Goal: Transaction & Acquisition: Subscribe to service/newsletter

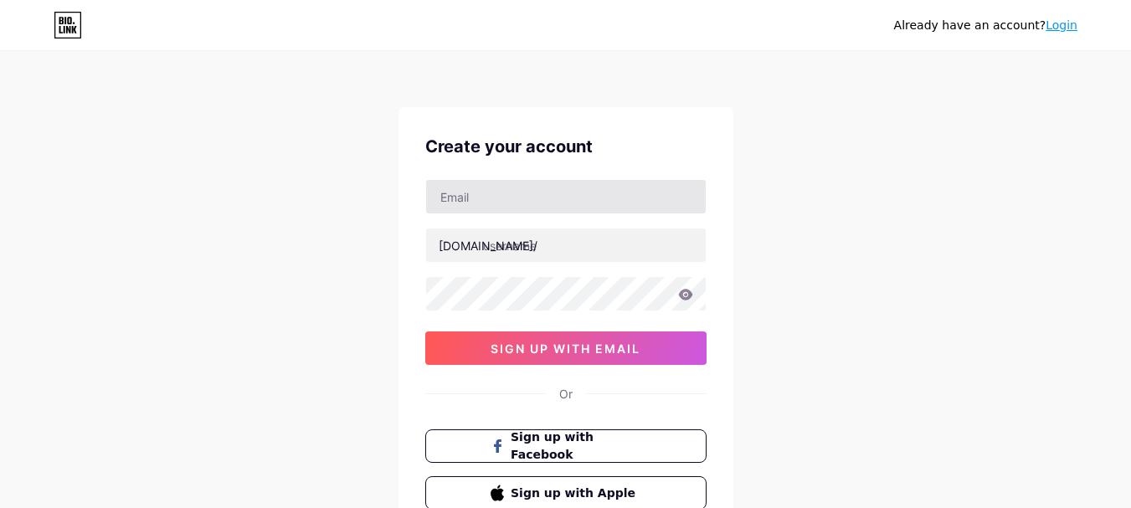
click at [525, 201] on input "text" at bounding box center [565, 196] width 279 height 33
type input "[EMAIL_ADDRESS][DOMAIN_NAME]"
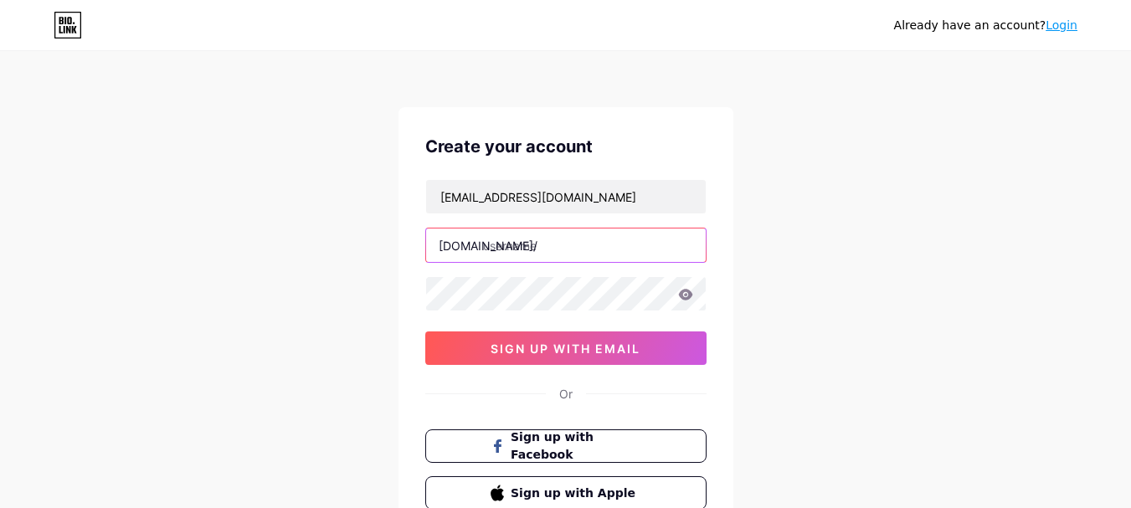
click at [542, 234] on input "text" at bounding box center [565, 244] width 279 height 33
type input "meetthakkar"
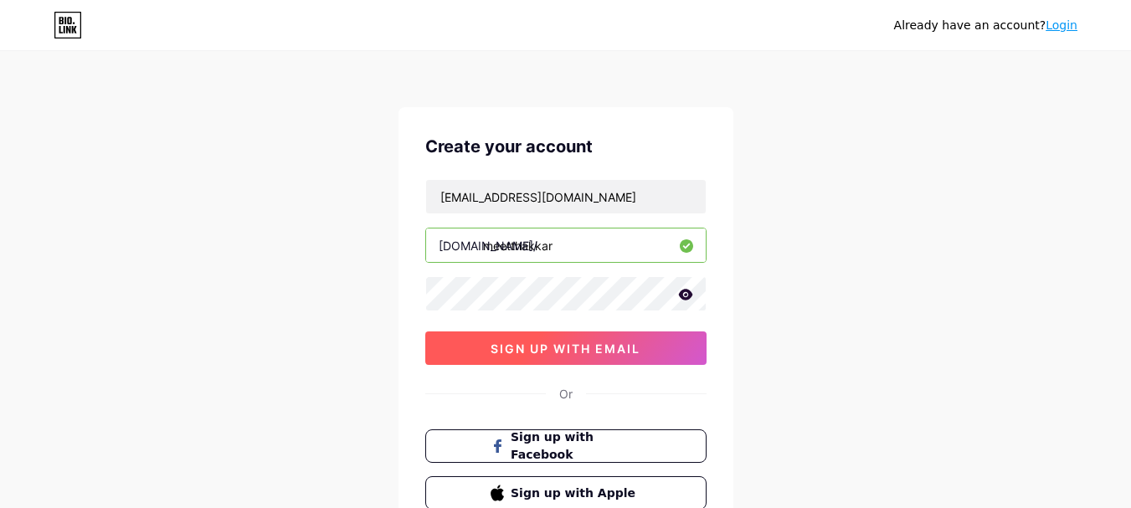
click at [617, 346] on span "sign up with email" at bounding box center [565, 348] width 150 height 14
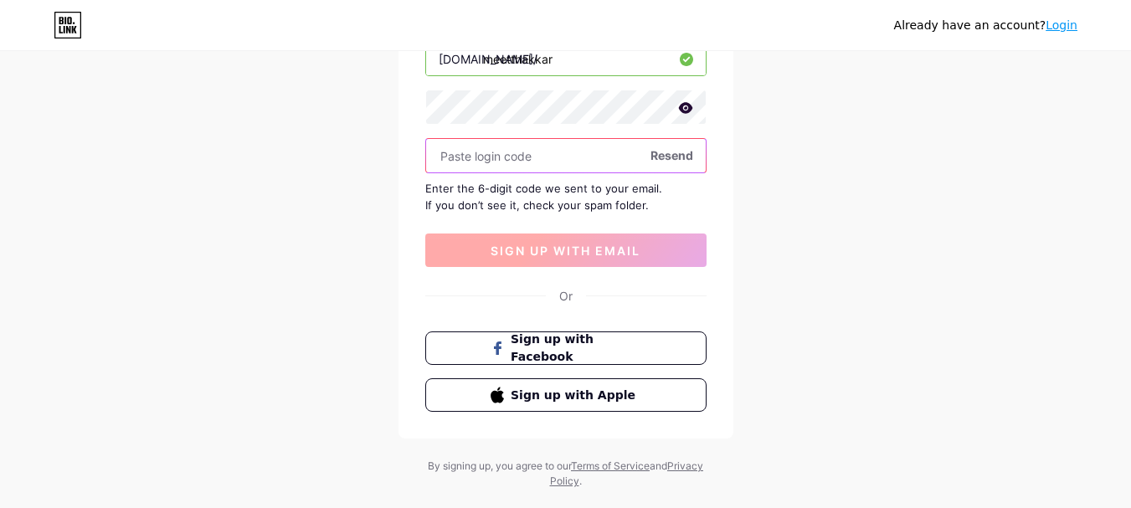
scroll to position [216, 0]
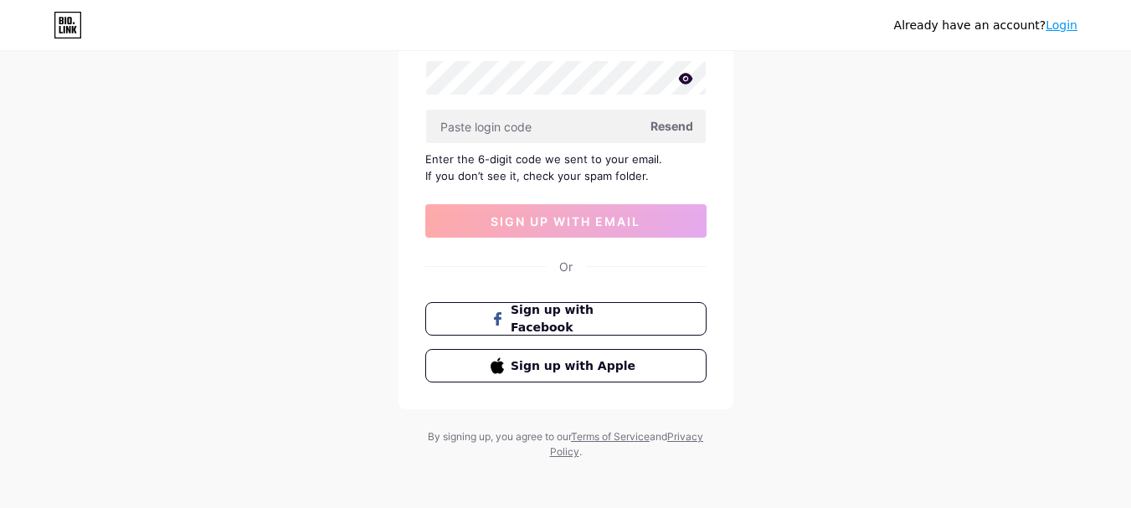
click at [677, 128] on span "Resend" at bounding box center [671, 126] width 43 height 18
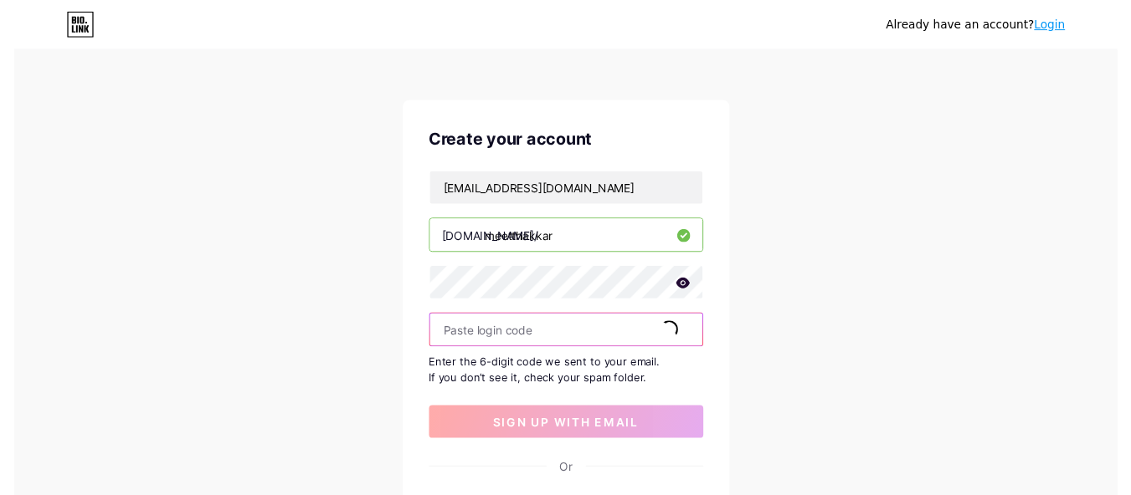
scroll to position [0, 0]
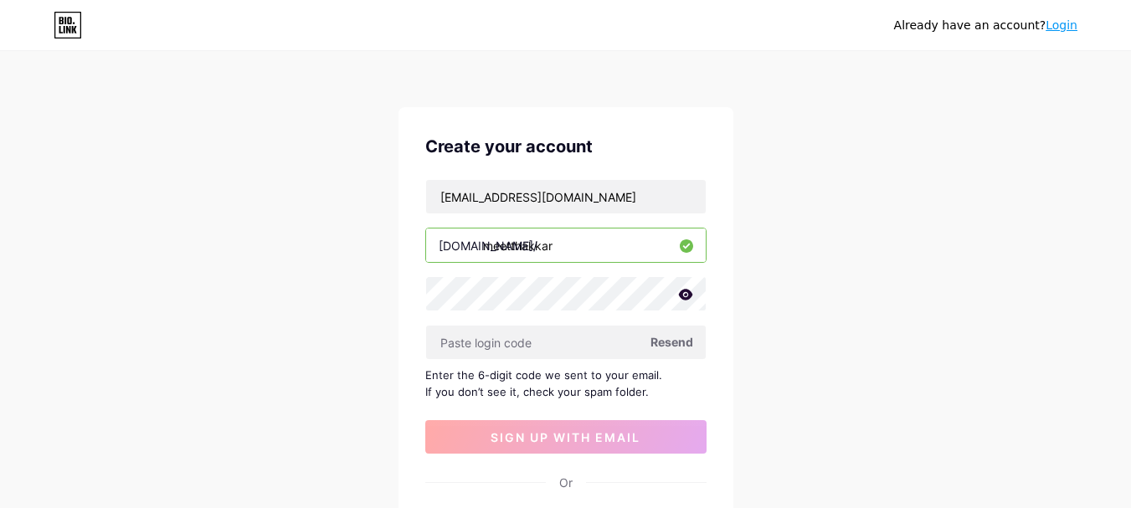
click at [687, 295] on icon at bounding box center [685, 295] width 15 height 12
click at [687, 295] on icon at bounding box center [684, 296] width 14 height 12
click at [610, 352] on input "text" at bounding box center [565, 342] width 279 height 33
paste input "477727"
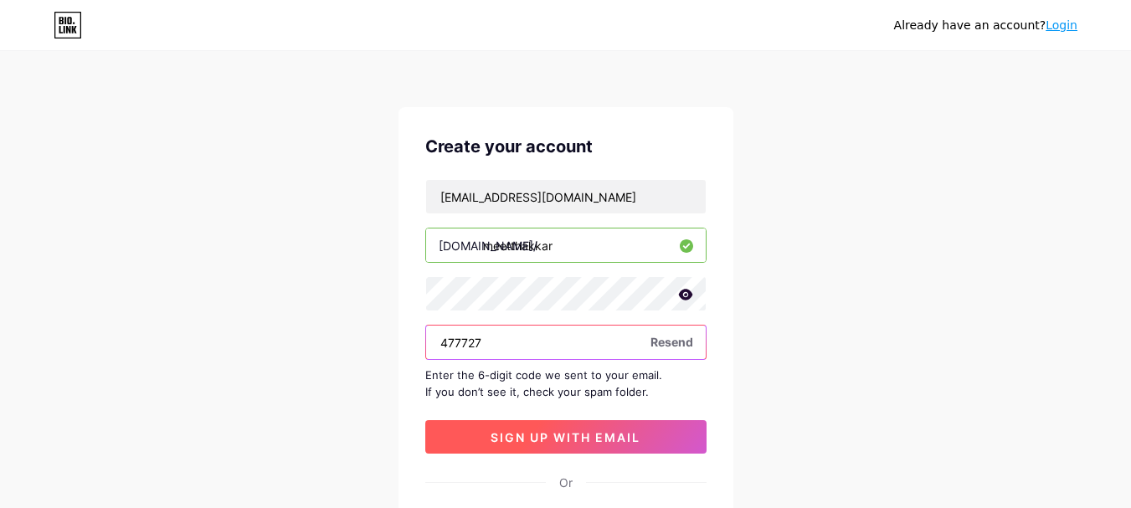
type input "477727"
click at [563, 435] on span "sign up with email" at bounding box center [565, 437] width 150 height 14
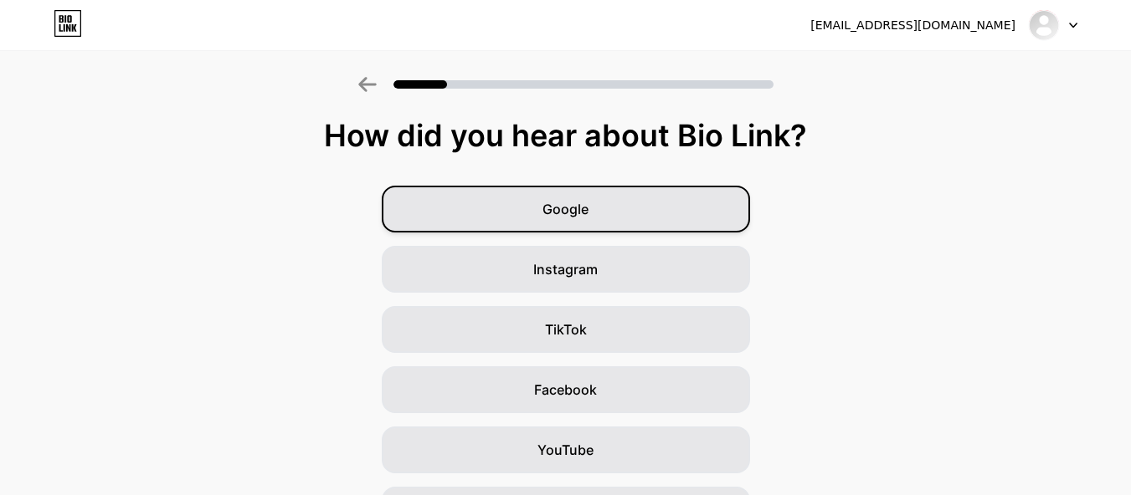
click at [587, 214] on span "Google" at bounding box center [565, 209] width 46 height 20
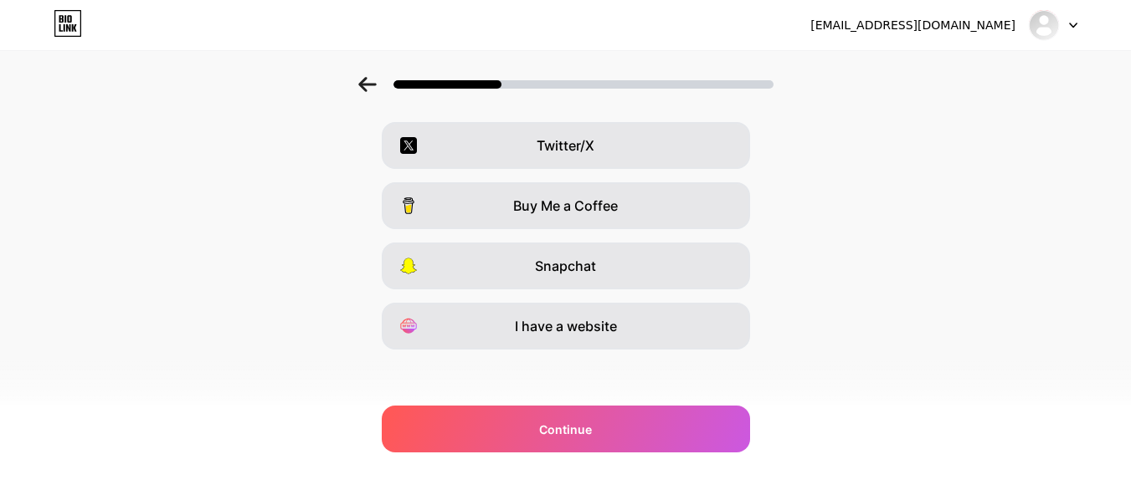
scroll to position [310, 0]
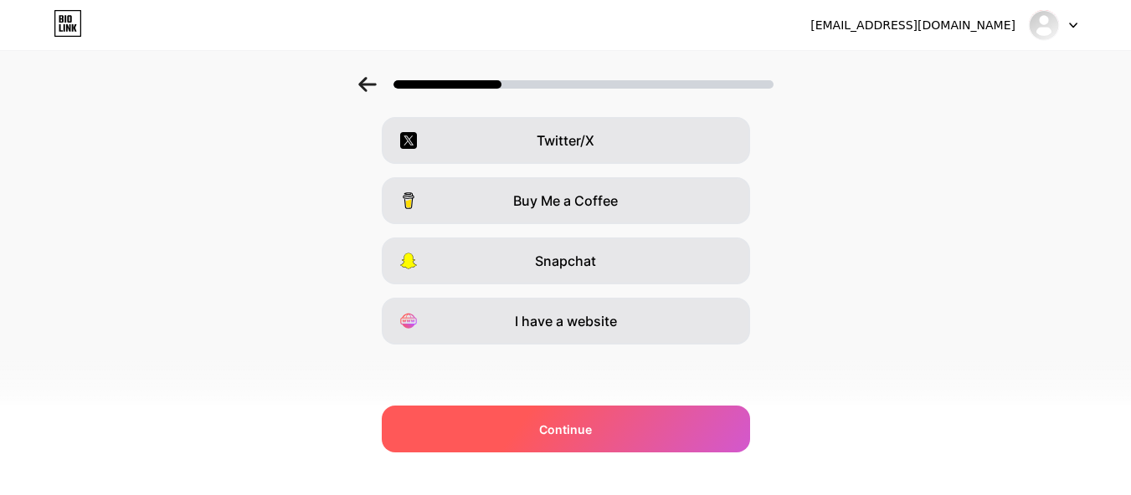
click at [616, 416] on div "Continue" at bounding box center [566, 429] width 368 height 47
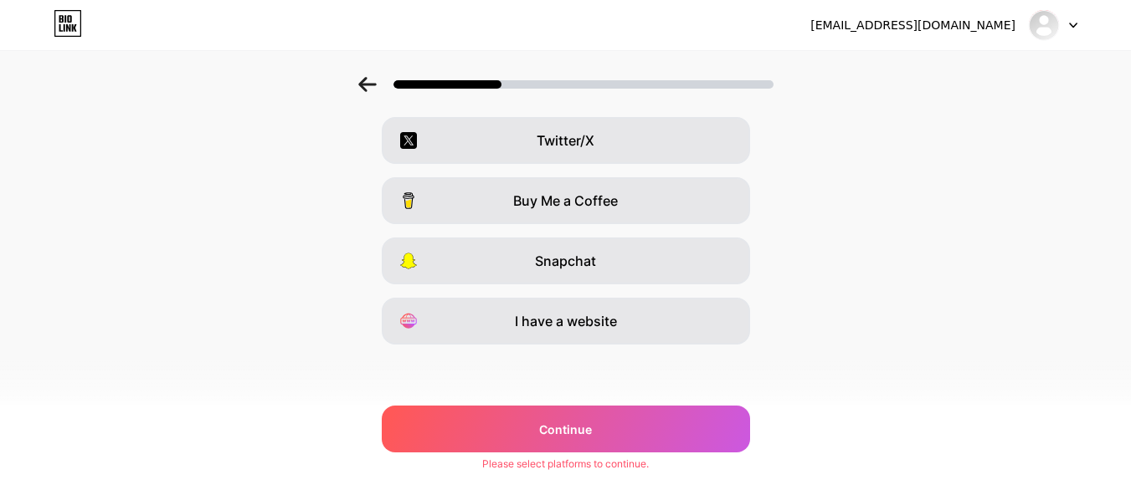
click at [592, 346] on div "Which platforms are you on? Instagram YouTube TikTok Facebook Twitter/X Buy Me …" at bounding box center [565, 118] width 1131 height 619
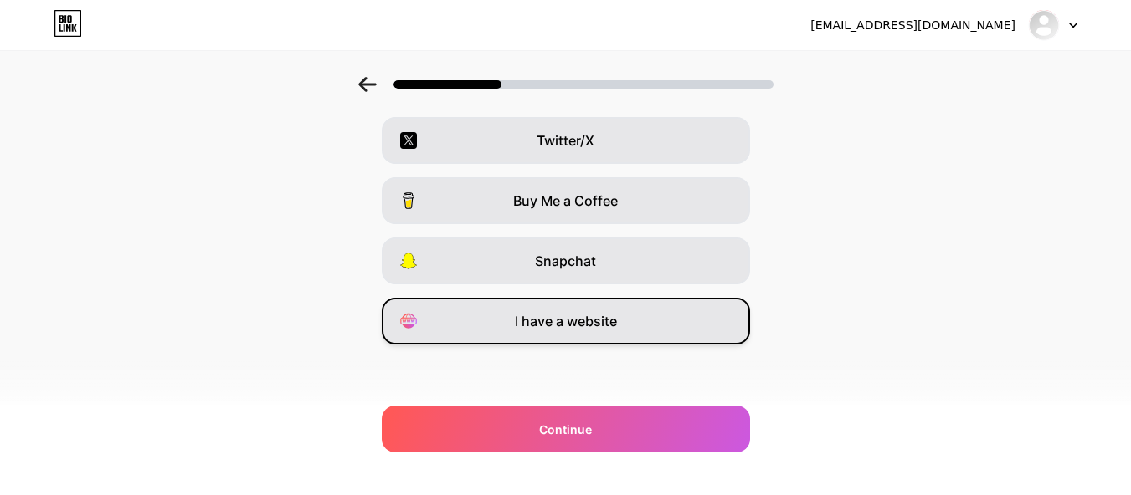
click at [597, 326] on span "I have a website" at bounding box center [566, 321] width 102 height 20
click at [640, 464] on div "lenwalameet@gmail.com Logout Link Copied Which platforms are you on? Instagram …" at bounding box center [565, 92] width 1131 height 805
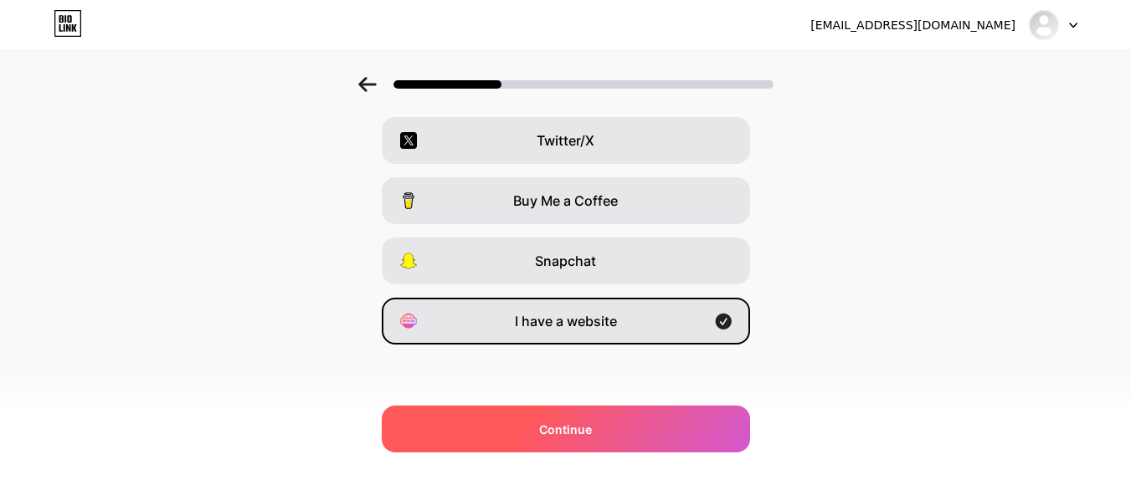
click at [621, 431] on div "Continue" at bounding box center [566, 429] width 368 height 47
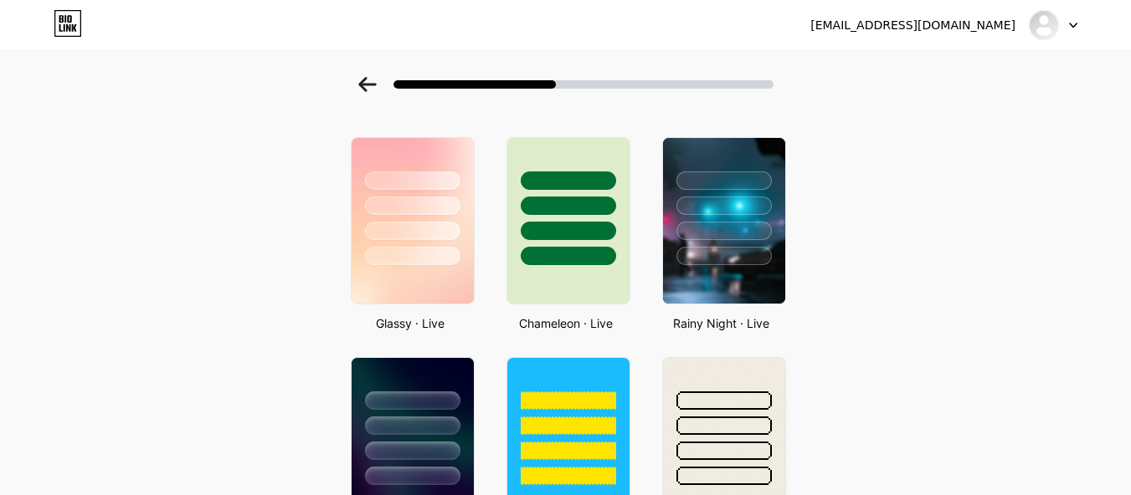
scroll to position [326, 0]
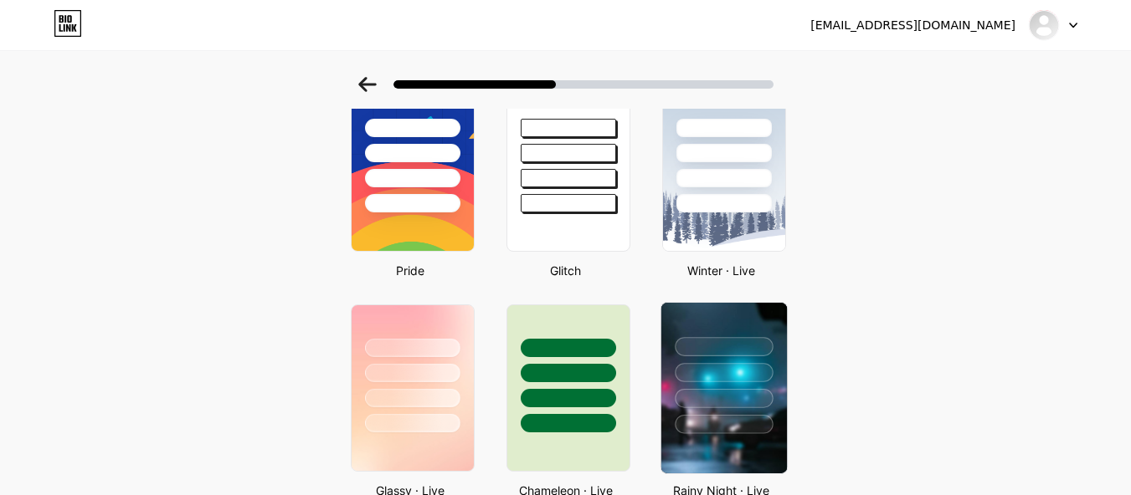
click at [741, 367] on div at bounding box center [723, 372] width 98 height 19
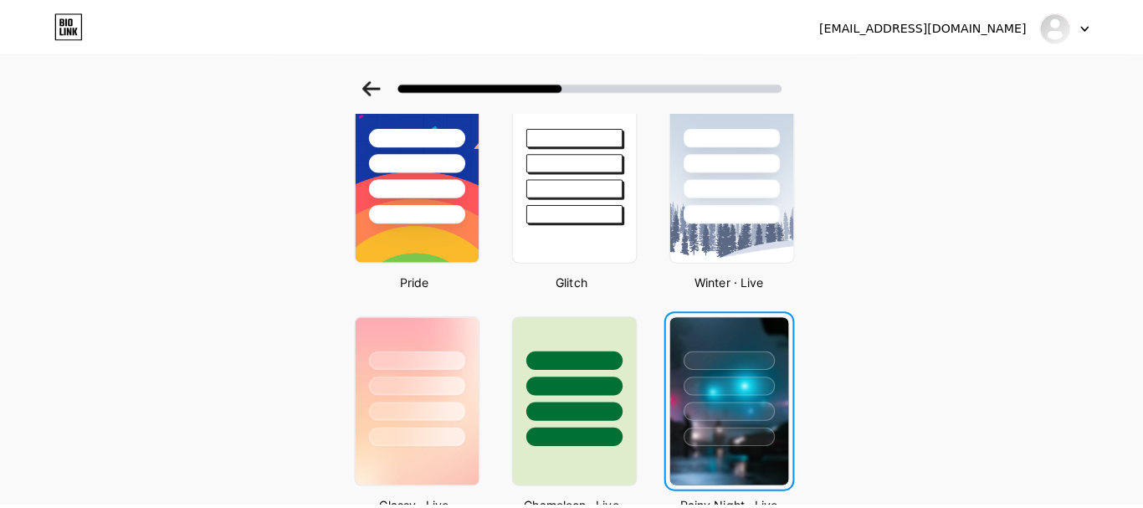
scroll to position [0, 0]
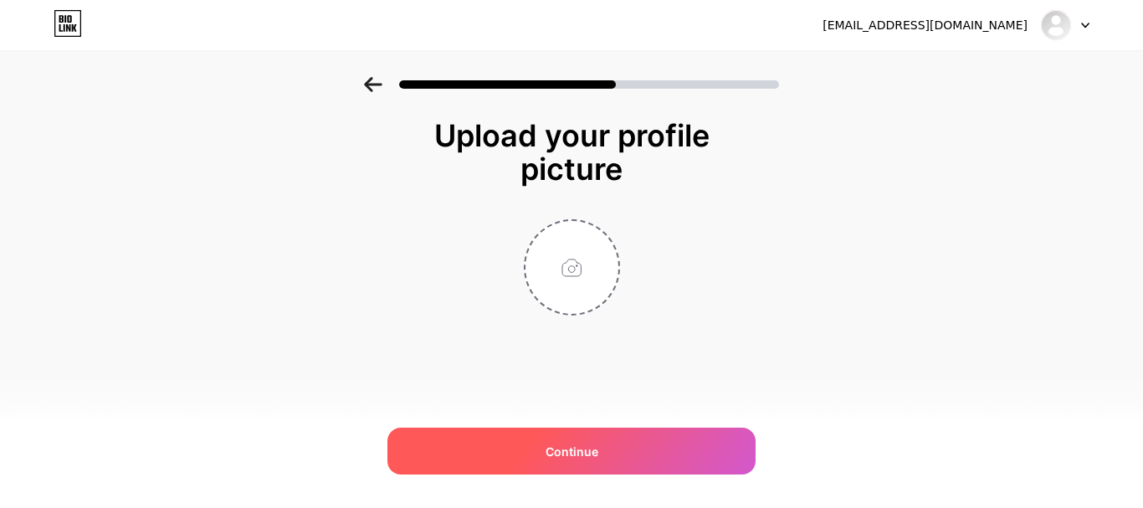
click at [582, 446] on span "Continue" at bounding box center [572, 452] width 53 height 18
click at [581, 447] on span "Continue" at bounding box center [572, 452] width 53 height 18
click at [615, 435] on div "Continue" at bounding box center [571, 451] width 368 height 47
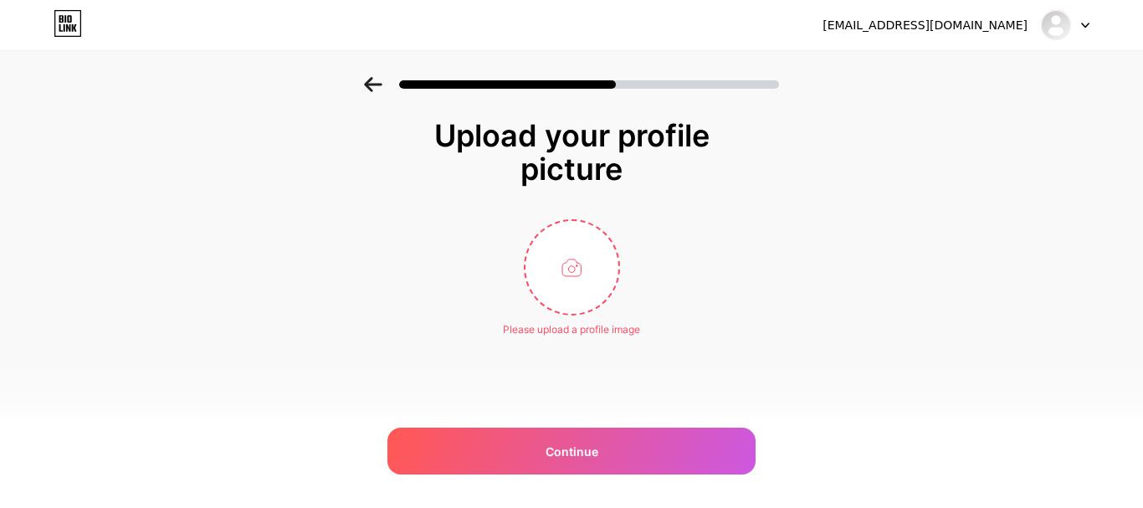
click at [567, 205] on div "Upload your profile picture Please upload a profile image Continue" at bounding box center [571, 228] width 335 height 218
click at [567, 258] on input "file" at bounding box center [572, 267] width 93 height 93
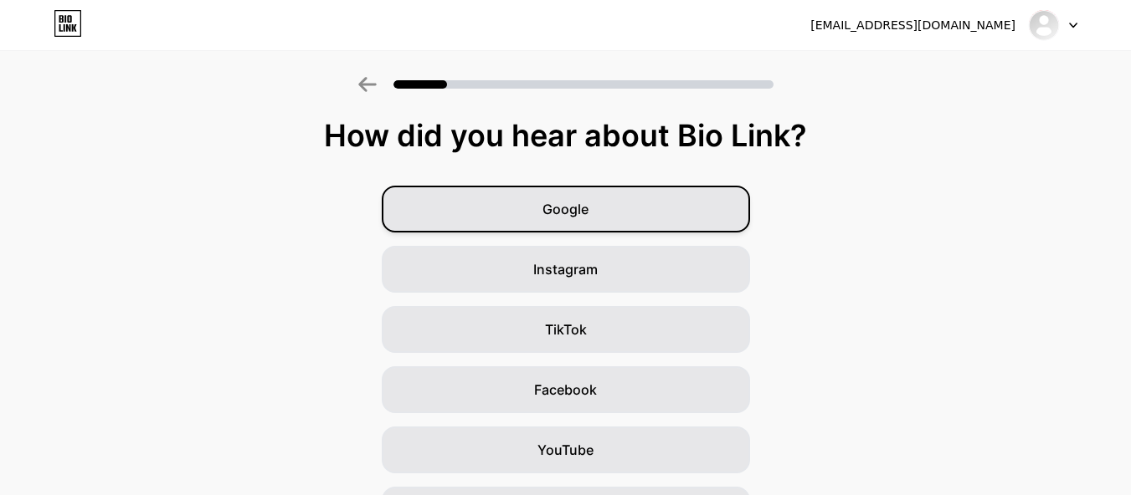
click at [597, 209] on div "Google" at bounding box center [566, 209] width 368 height 47
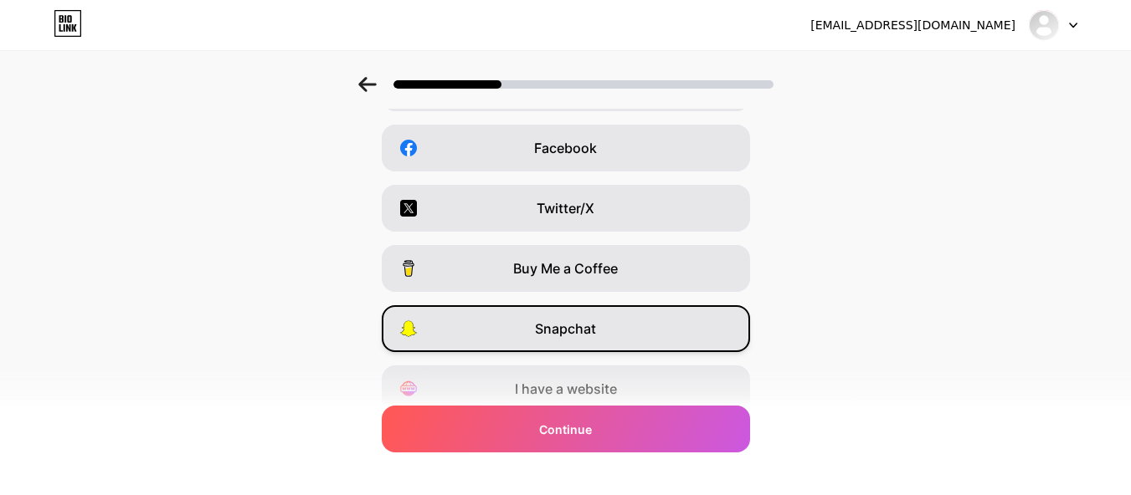
scroll to position [310, 0]
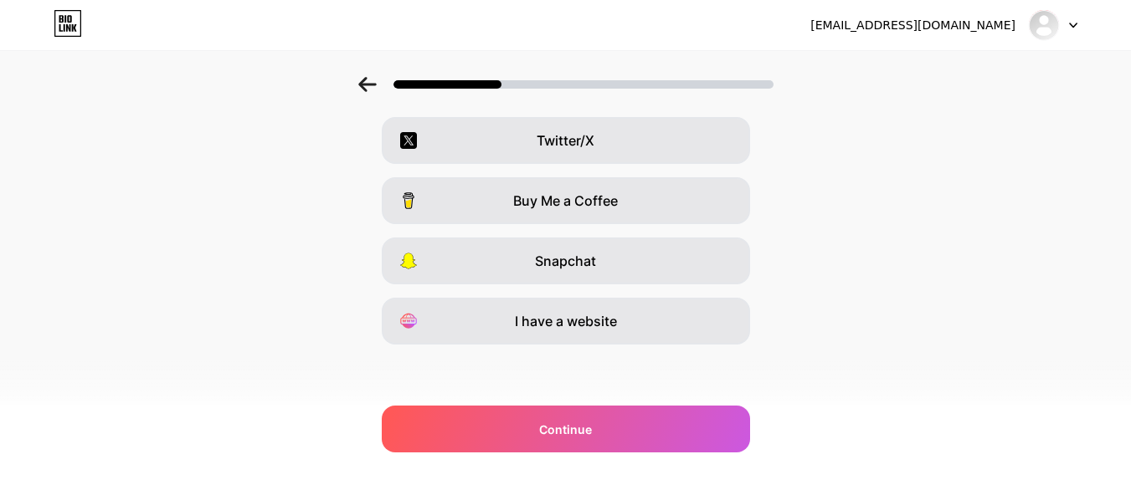
click at [571, 346] on div "Which platforms are you on? Instagram YouTube TikTok Facebook Twitter/X Buy Me …" at bounding box center [565, 118] width 1131 height 619
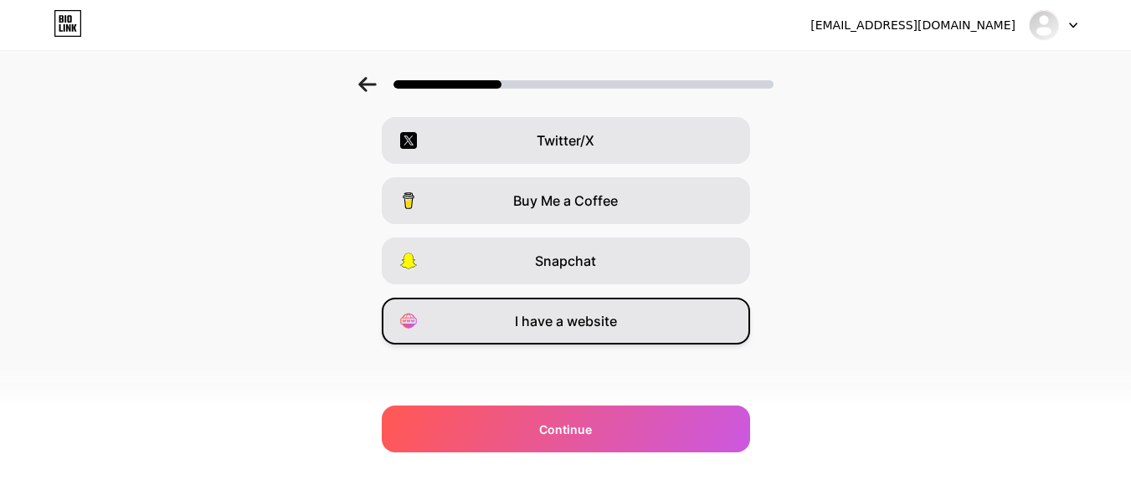
click at [581, 335] on div "I have a website" at bounding box center [566, 321] width 368 height 47
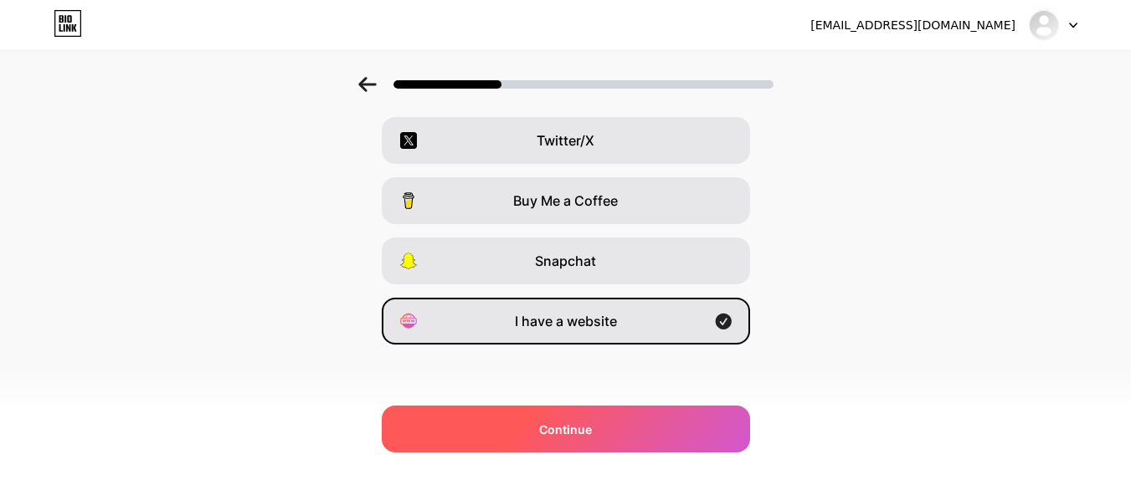
click at [596, 413] on div "Continue" at bounding box center [566, 429] width 368 height 47
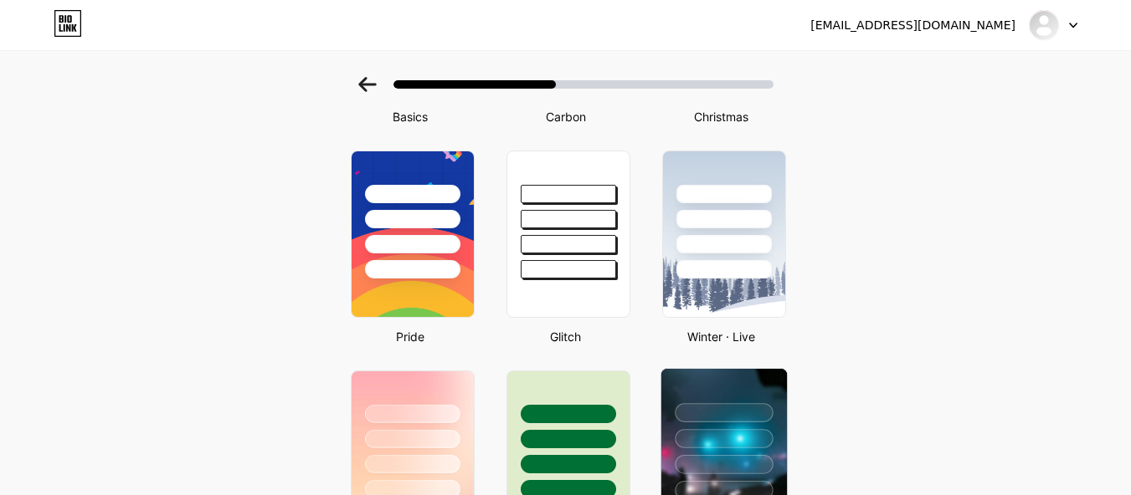
scroll to position [335, 0]
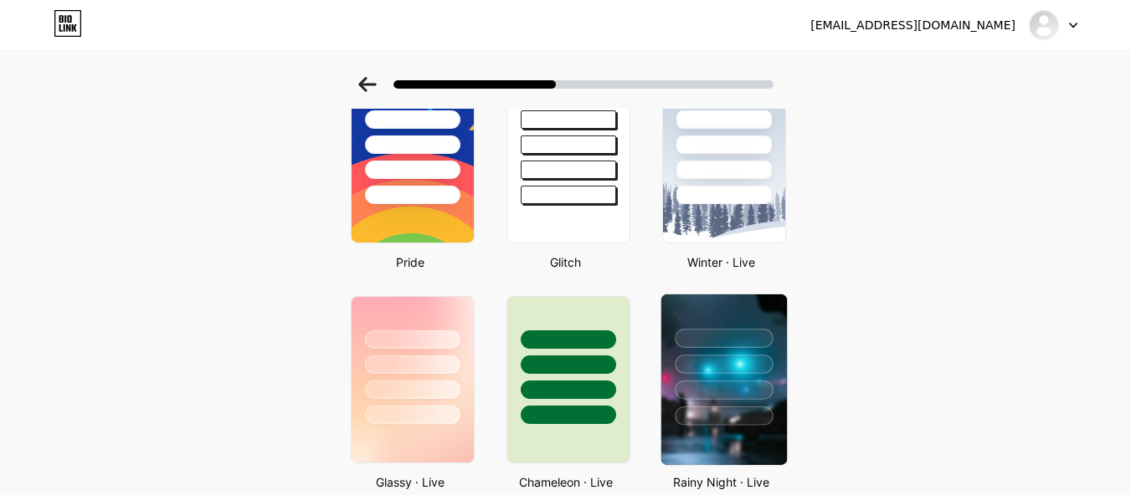
click at [690, 369] on div at bounding box center [723, 364] width 98 height 19
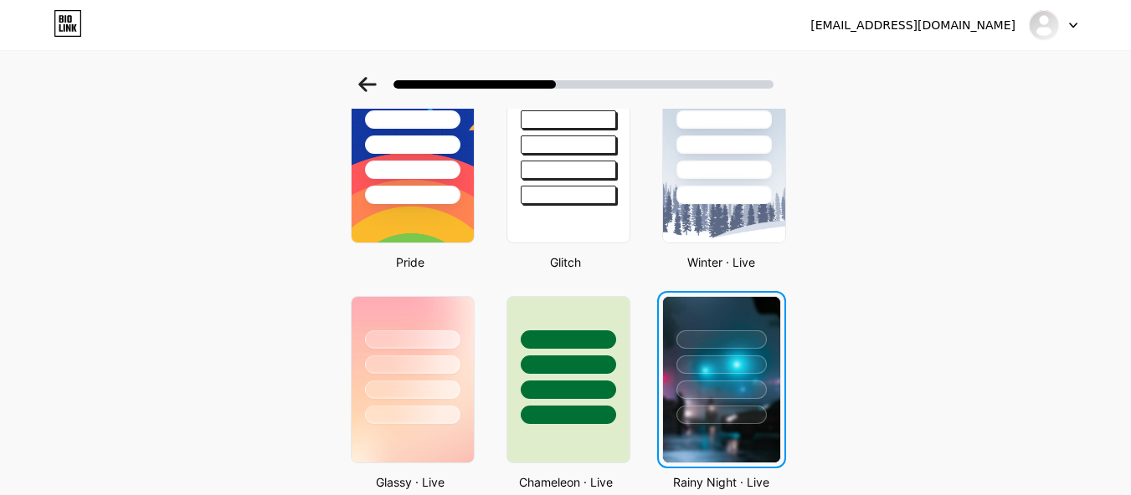
scroll to position [0, 0]
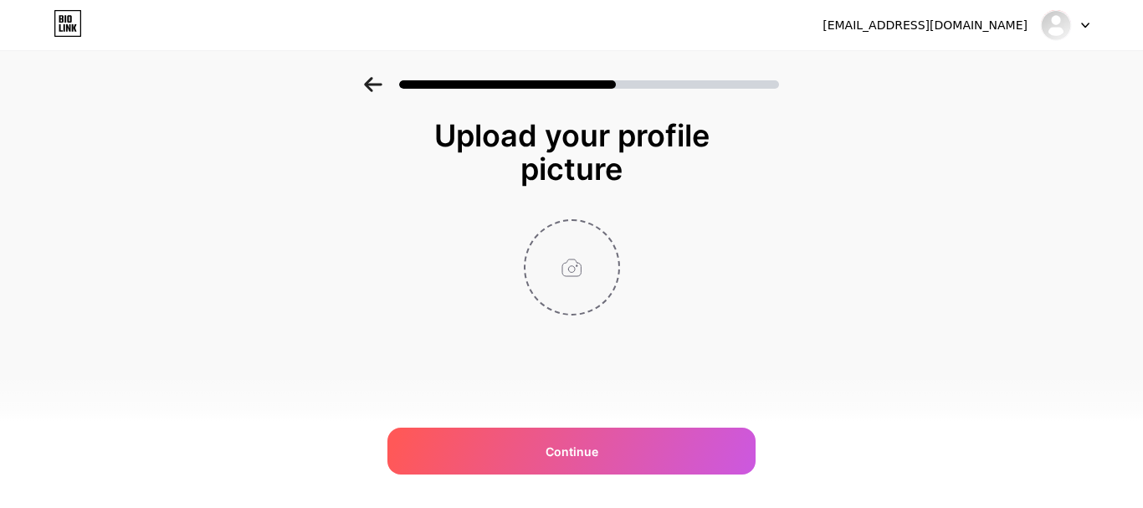
click at [570, 257] on input "file" at bounding box center [572, 267] width 93 height 93
type input "C:\fakepath\pexels-photo-2379005.jpeg"
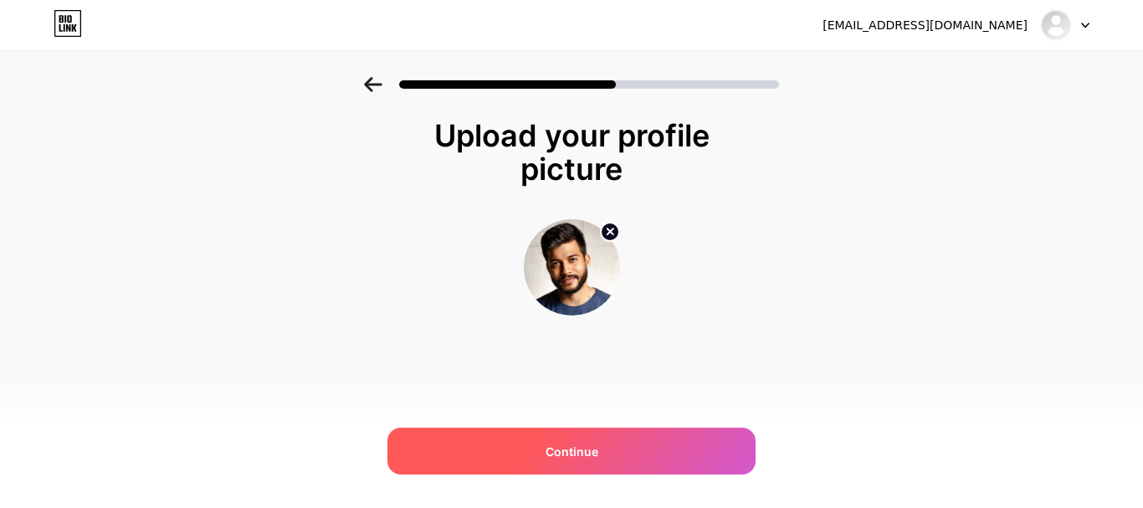
click at [616, 443] on div "Continue" at bounding box center [571, 451] width 368 height 47
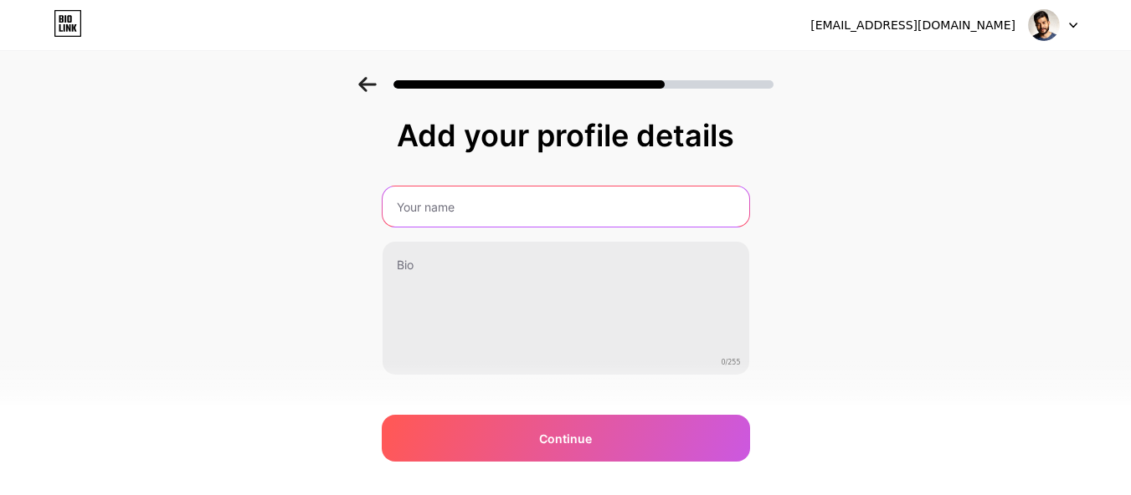
click at [517, 195] on input "text" at bounding box center [565, 207] width 367 height 40
type input "Meet Thakkar"
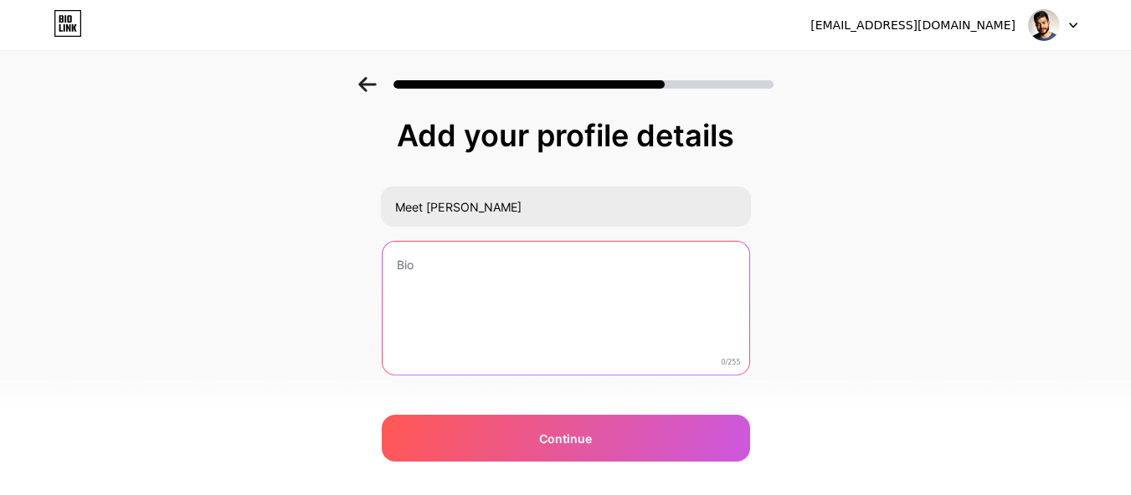
click at [466, 368] on textarea at bounding box center [565, 309] width 367 height 135
paste textarea "Digital marketing enthusiast focused on SEO, PPC, and content strategy. Driven …"
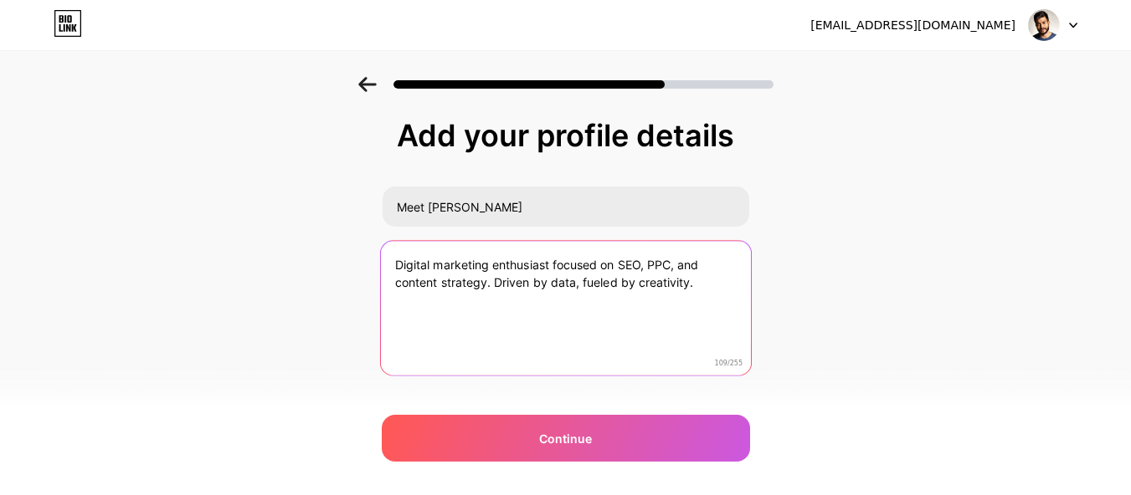
type textarea "Digital marketing enthusiast focused on SEO, PPC, and content strategy. Driven …"
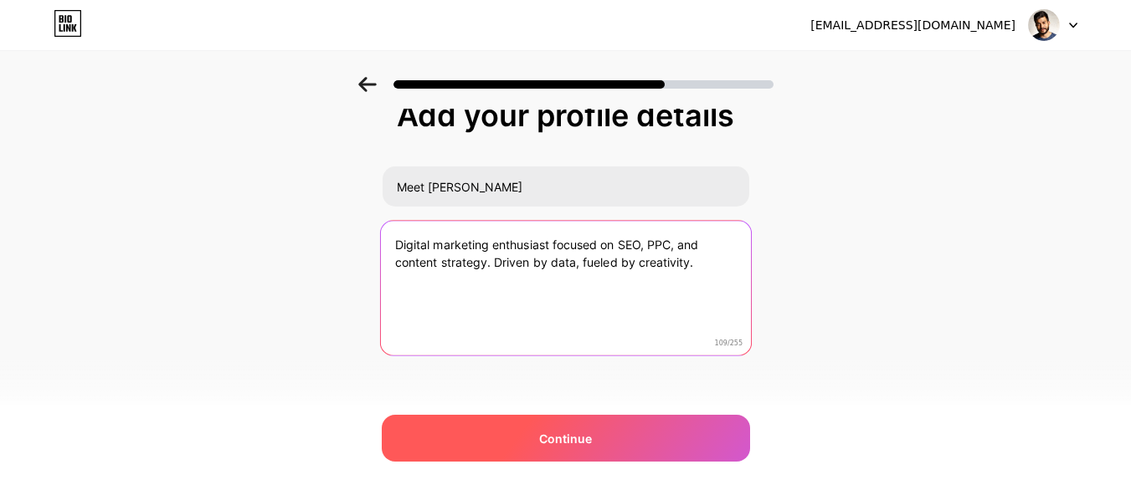
scroll to position [31, 0]
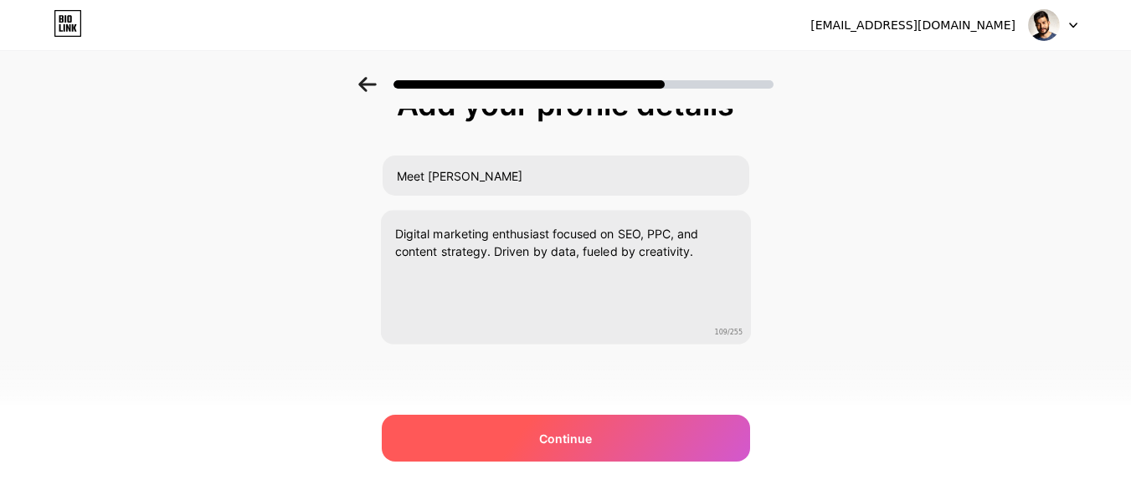
click at [608, 432] on div "Continue" at bounding box center [566, 438] width 368 height 47
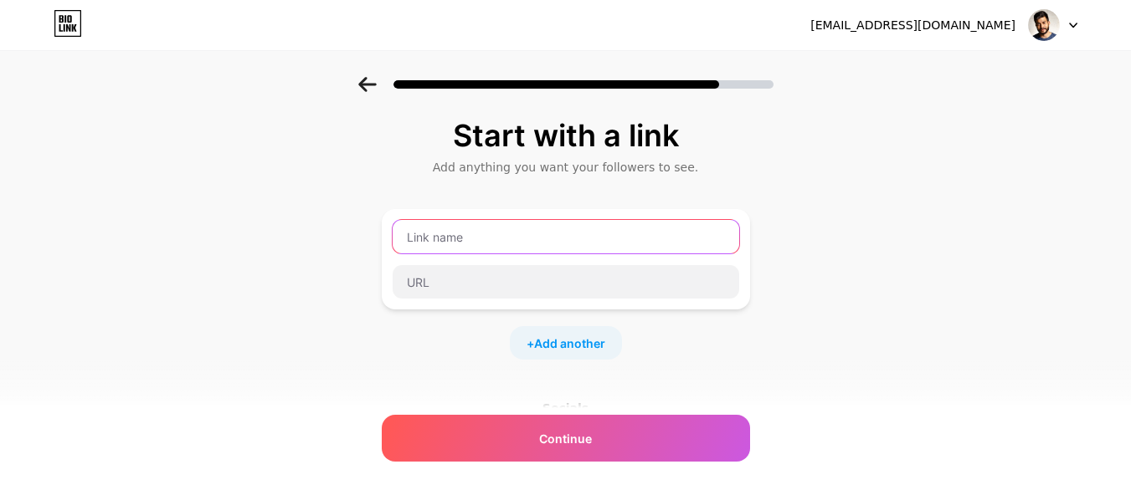
click at [504, 228] on input "text" at bounding box center [565, 236] width 346 height 33
paste input "Boost SEO and User Experience with SXO - Works on Every Website"
type input "Boost SEO and User Experience with SXO - Works on Every Website"
click at [534, 262] on div "Boost SEO and User Experience with SXO - Works on Every Website" at bounding box center [566, 259] width 348 height 80
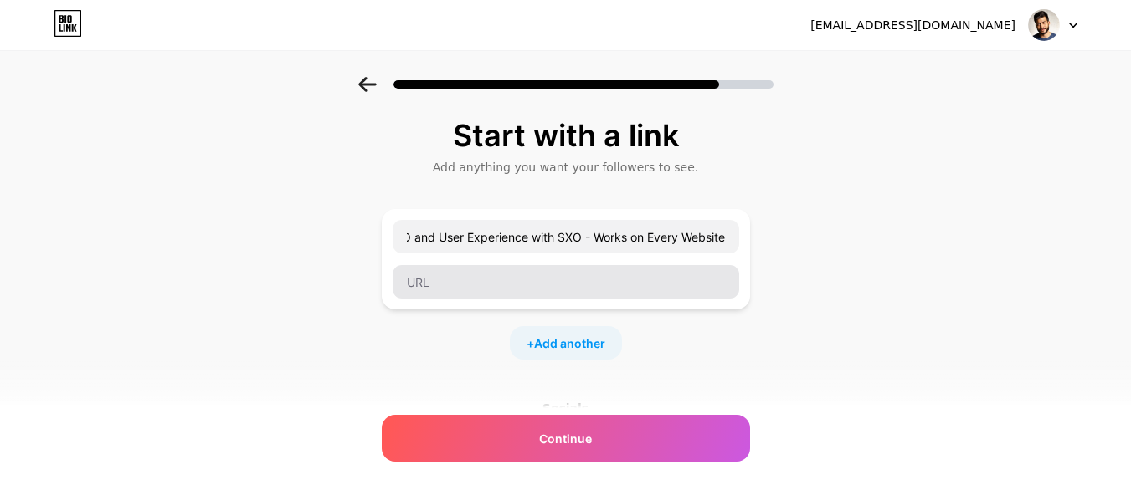
scroll to position [0, 0]
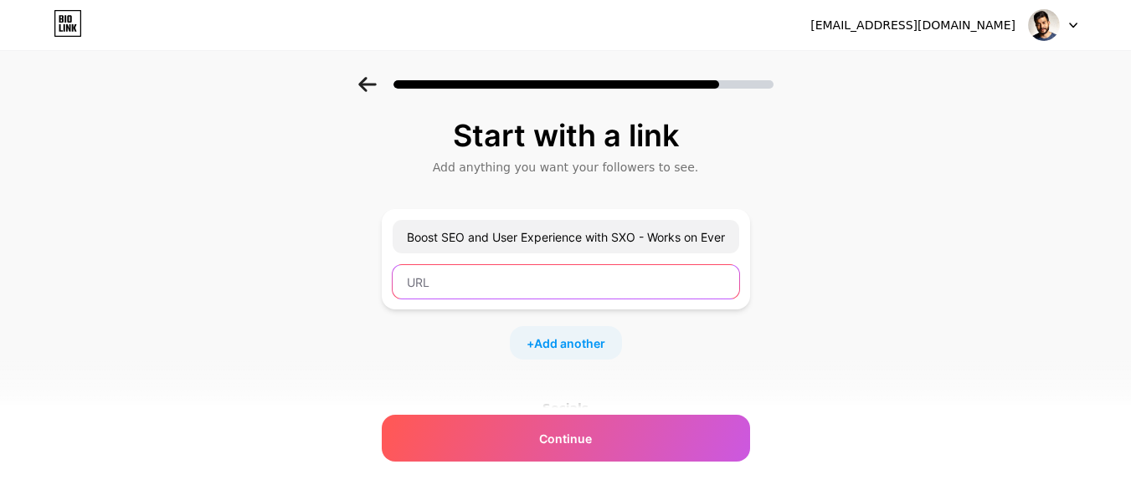
click at [536, 273] on input "text" at bounding box center [565, 281] width 346 height 33
paste input "https://growitheagle.com/boost-seo-and-user-experience-with-sxo"
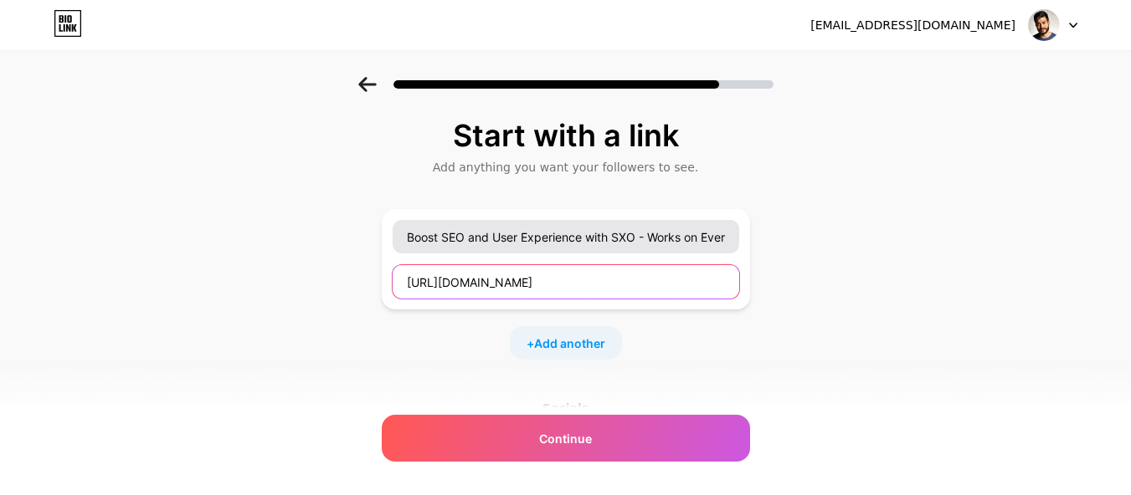
type input "https://growitheagle.com/boost-seo-and-user-experience-with-sxo"
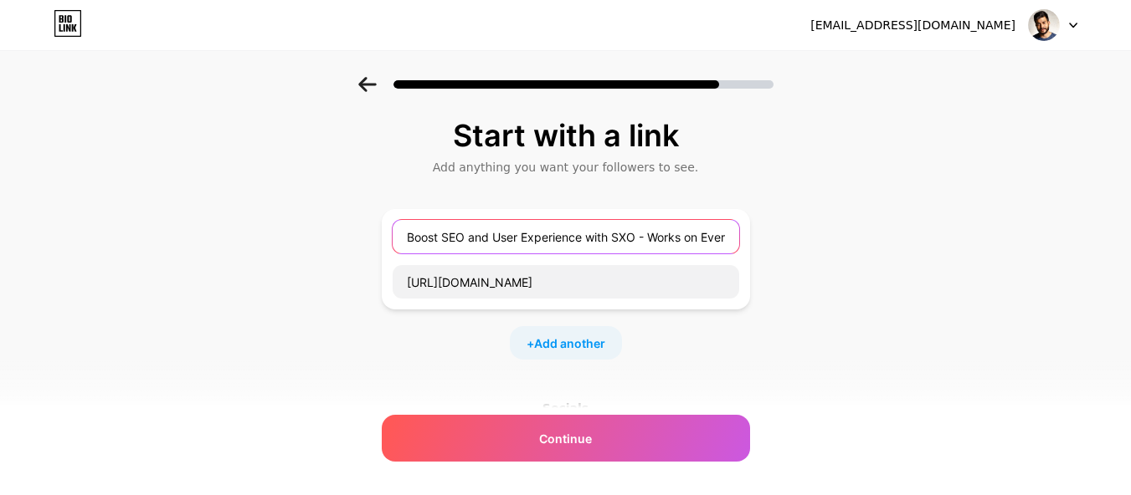
scroll to position [0, 0]
click at [552, 244] on input "Boost SEO and User Experience with SXO - Works on Every Website" at bounding box center [565, 236] width 346 height 33
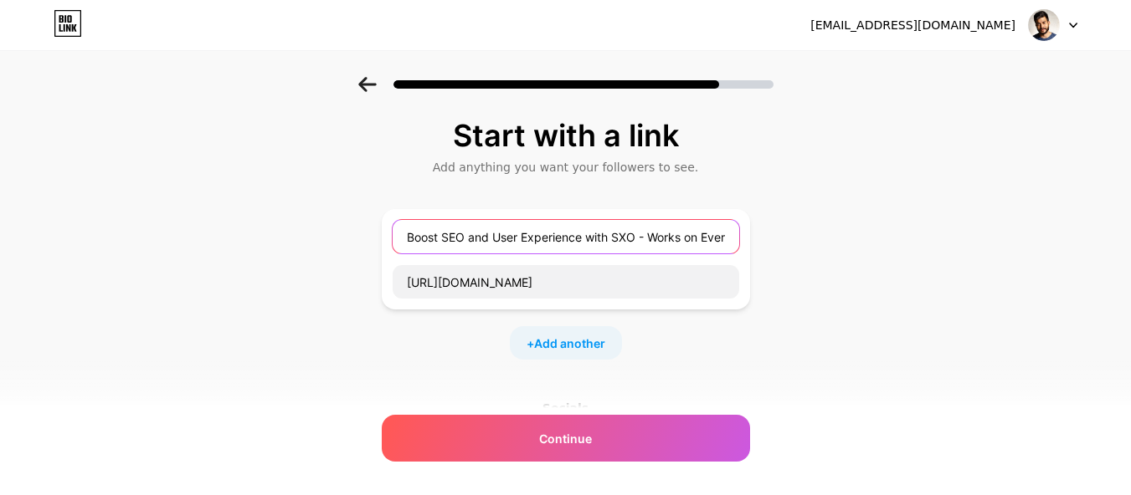
click at [552, 244] on input "Boost SEO and User Experience with SXO - Works on Every Website" at bounding box center [565, 236] width 346 height 33
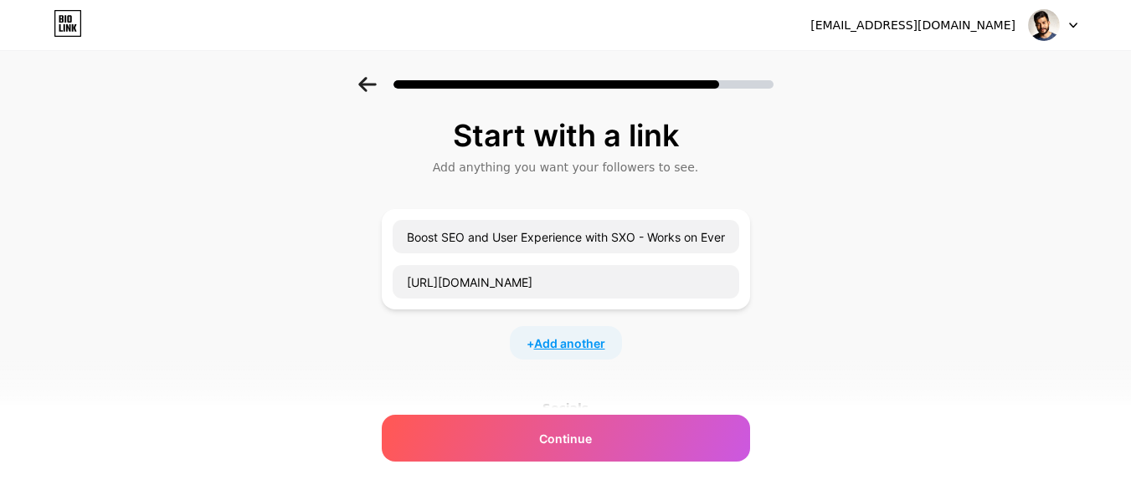
click at [574, 336] on span "Add another" at bounding box center [569, 344] width 71 height 18
click at [510, 369] on input "text" at bounding box center [565, 353] width 346 height 33
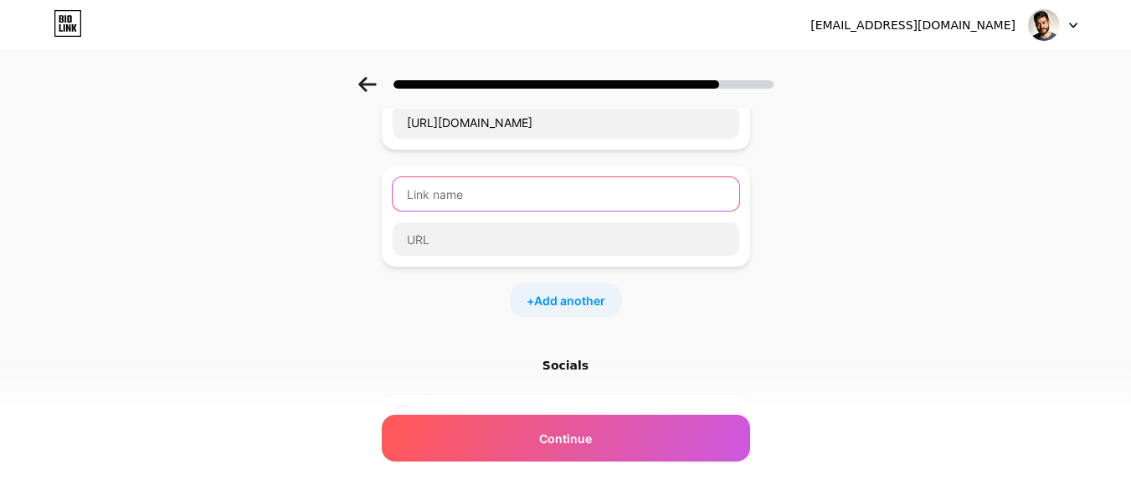
scroll to position [167, 0]
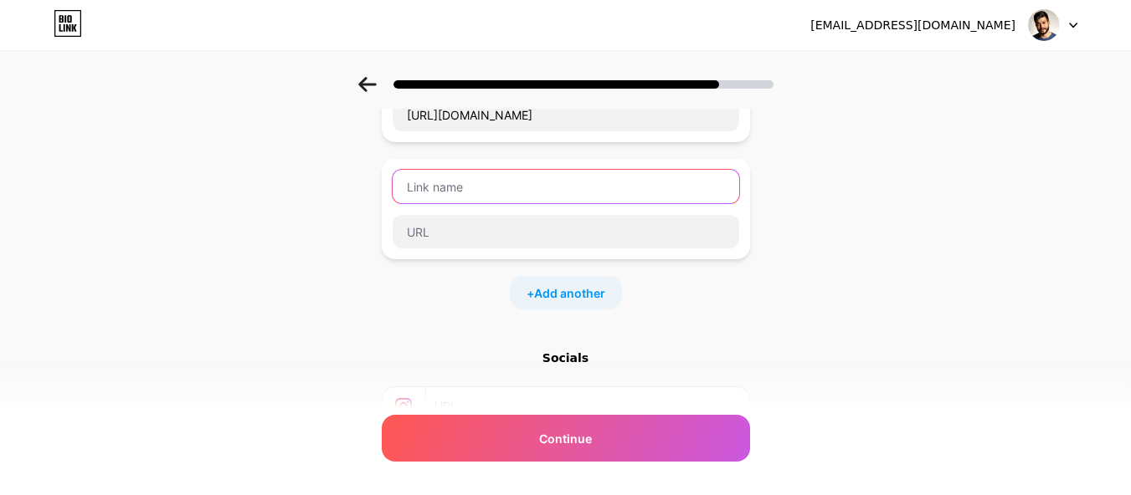
paste input "https://growitheagle.com/why-seo-case-studies-matter-for-online-businesses"
type input "https://growitheagle.com/why-seo-case-studies-matter-for-online-businesses"
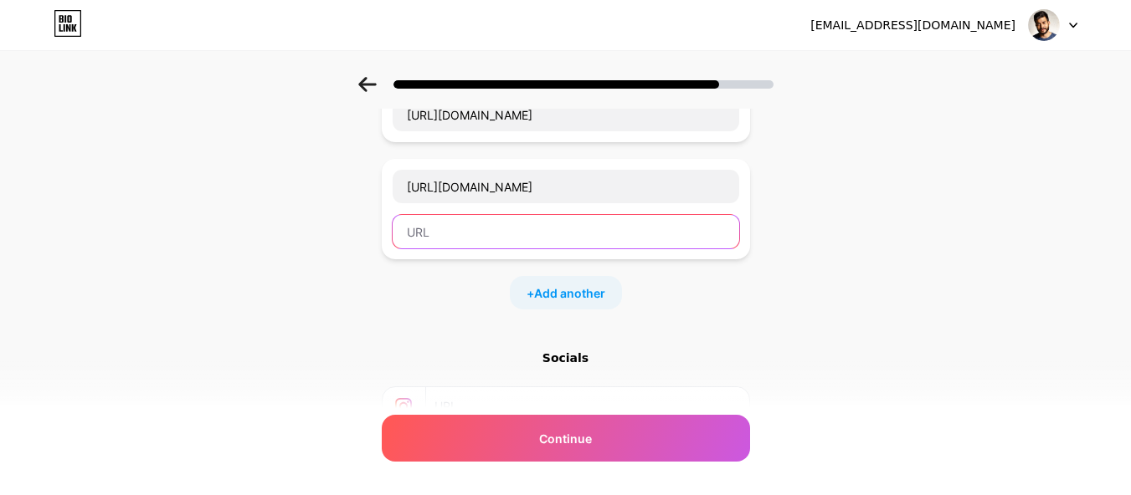
click at [497, 244] on input "text" at bounding box center [565, 231] width 346 height 33
paste input "Why SEO Case Studies Matter -Right path for Online Businesses and Growth"
type input "Why SEO Case Studies Matter -Right path for Online Businesses and Growth"
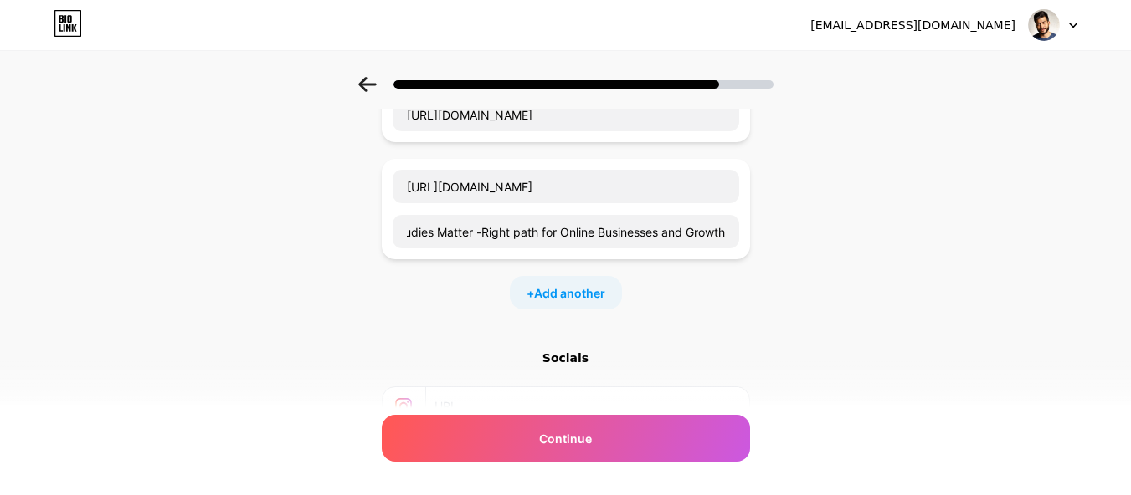
click at [558, 292] on span "Add another" at bounding box center [569, 294] width 71 height 18
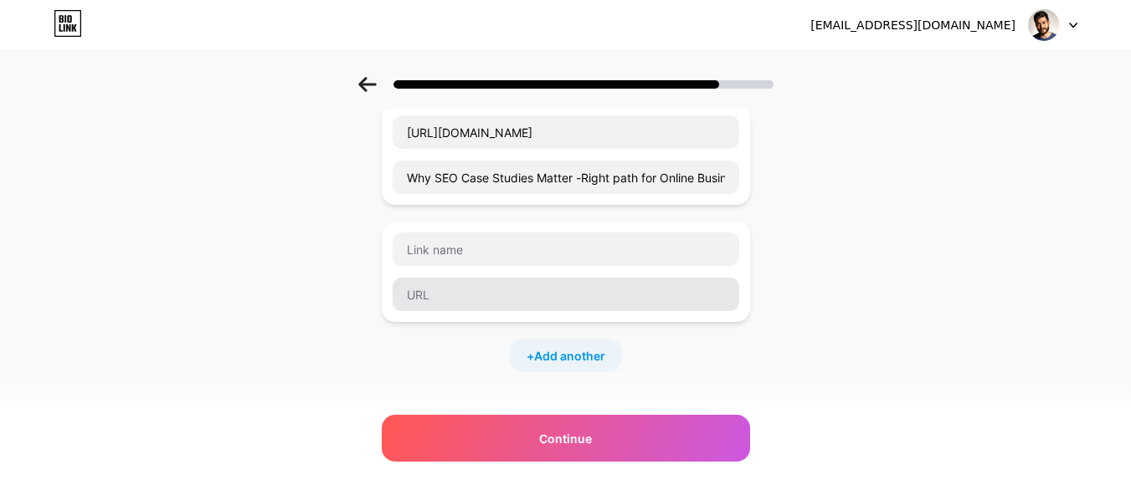
scroll to position [251, 0]
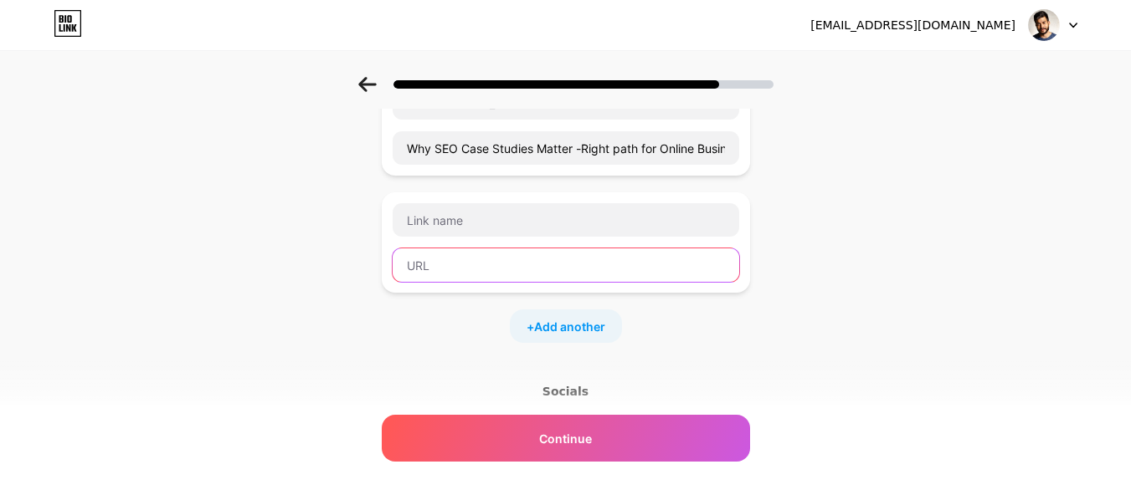
click at [519, 253] on input "text" at bounding box center [565, 265] width 346 height 33
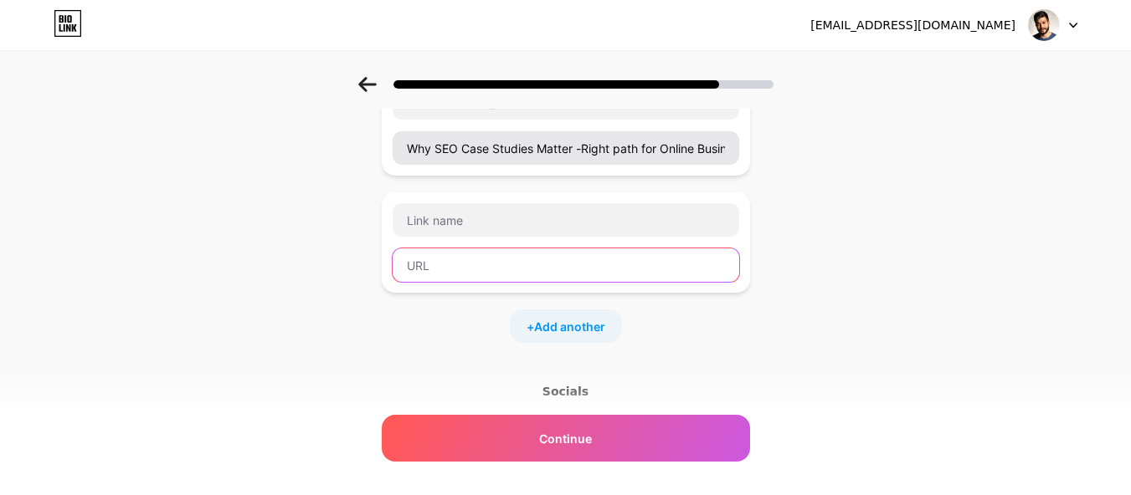
paste input "https://growitheagle.com/category/researched-resources/article"
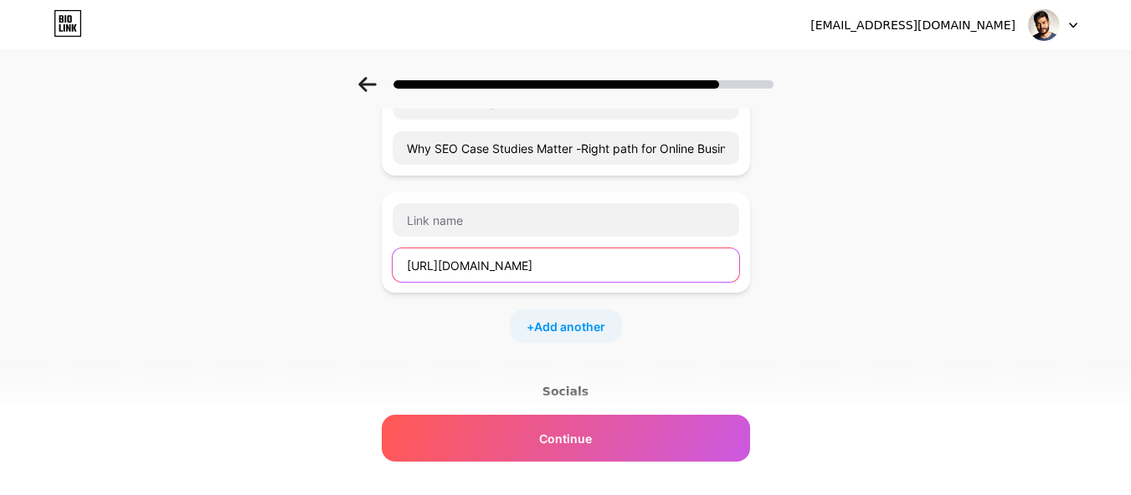
scroll to position [0, 0]
paste input "researched-resources/article/digital-sovereignty-adtech"
type input "https://growitheagle.com/researched-resources/article/digital-sovereignty-adtech"
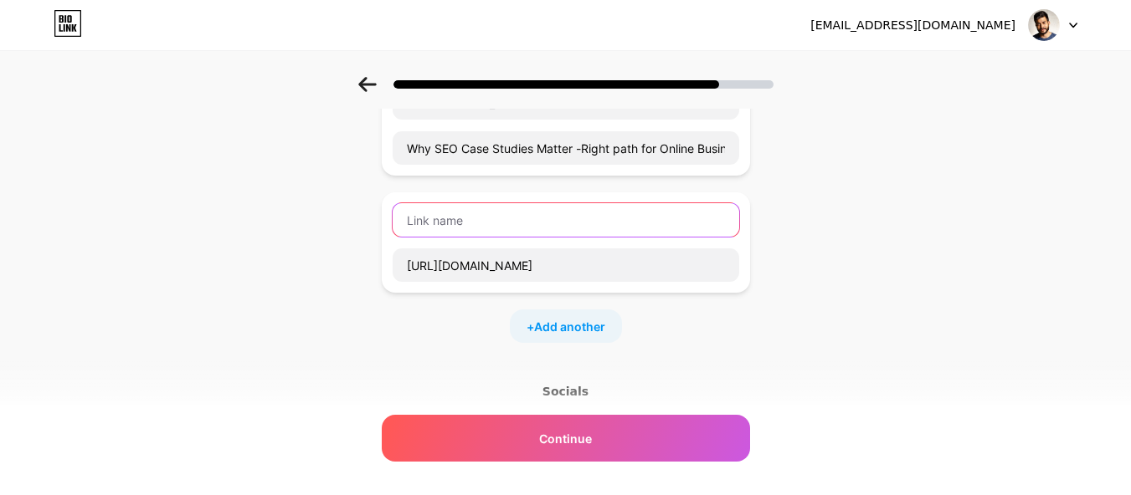
click at [599, 221] on input "text" at bounding box center [565, 219] width 346 height 33
paste input "Digital Sovereignty and AdTech Control for Nations Growth"
type input "Digital Sovereignty and AdTech Control for Nations Growth"
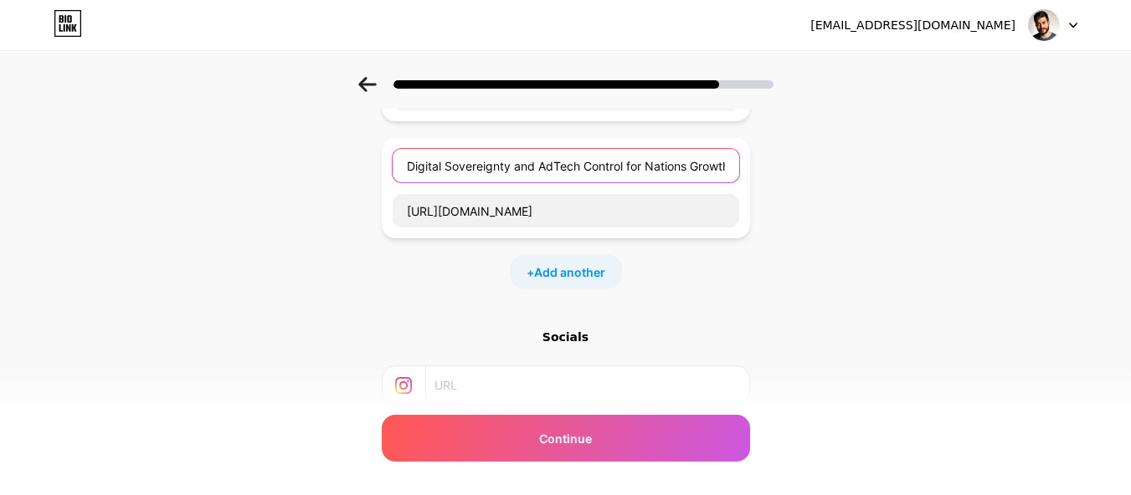
scroll to position [335, 0]
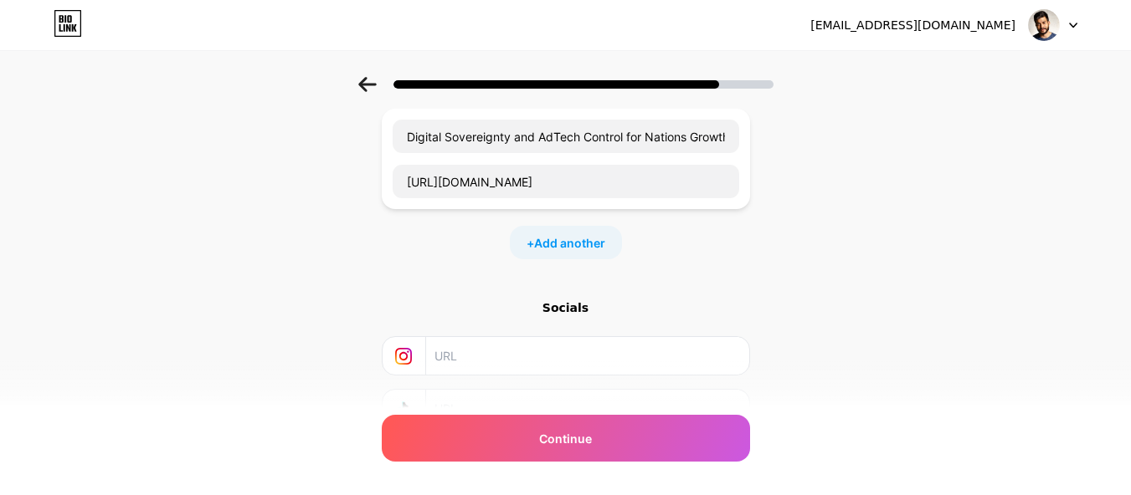
click at [583, 254] on div "+ Add another" at bounding box center [566, 242] width 112 height 33
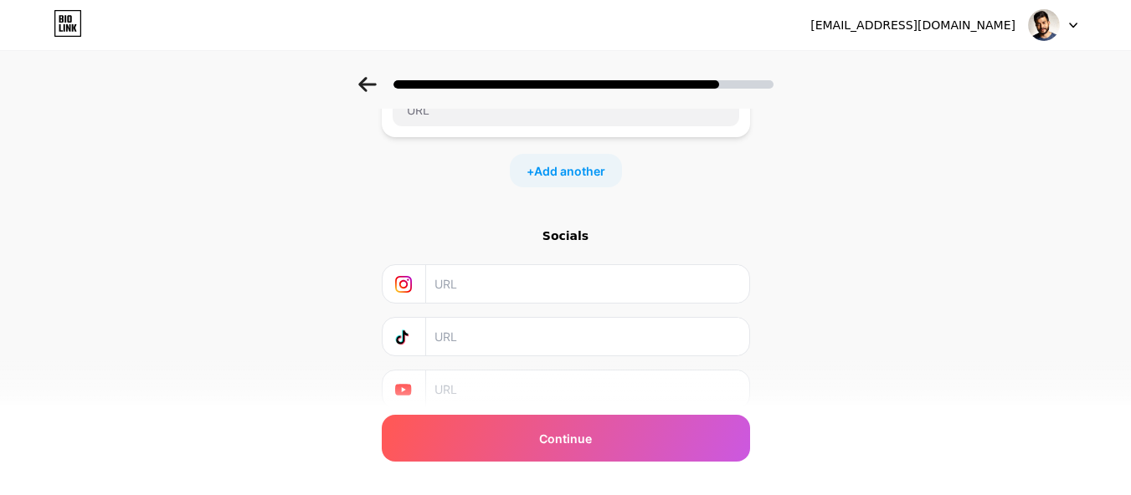
scroll to position [421, 0]
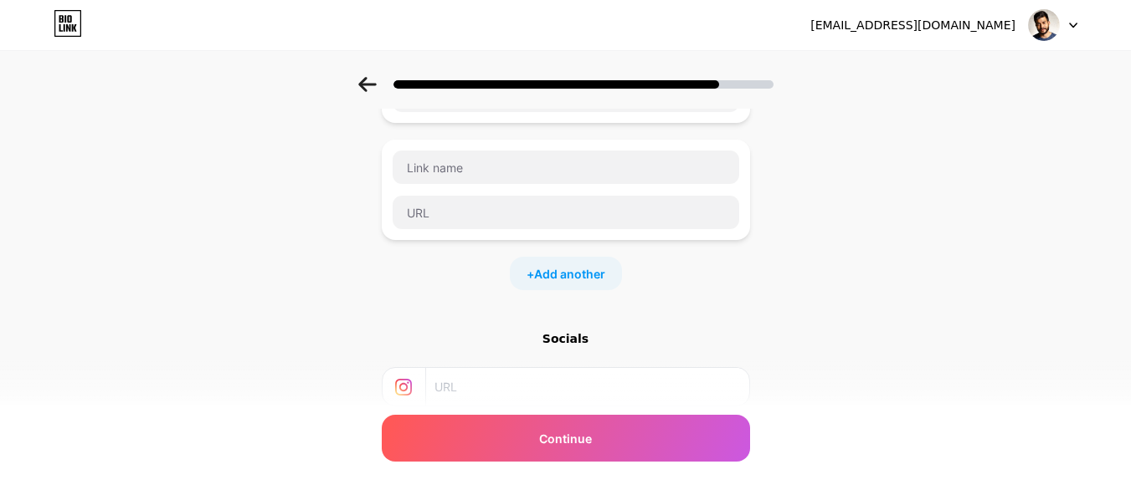
click at [493, 148] on div at bounding box center [566, 190] width 368 height 100
click at [504, 167] on input "text" at bounding box center [565, 167] width 346 height 33
paste input "https://growitheagle.com/researched-resources/article/hyperlocal-seo-strategies…"
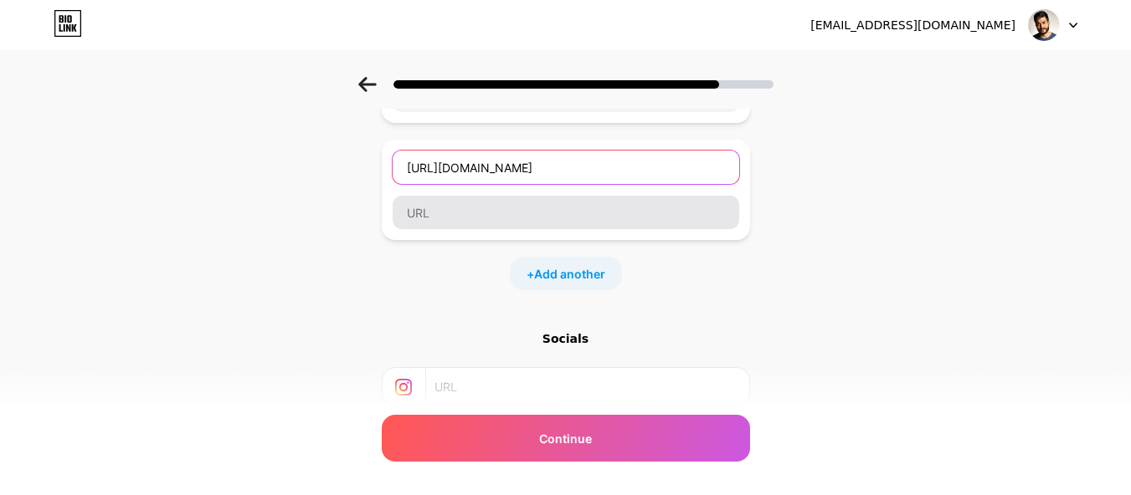
scroll to position [0, 302]
type input "https://growitheagle.com/researched-resources/article/hyperlocal-seo-strategies…"
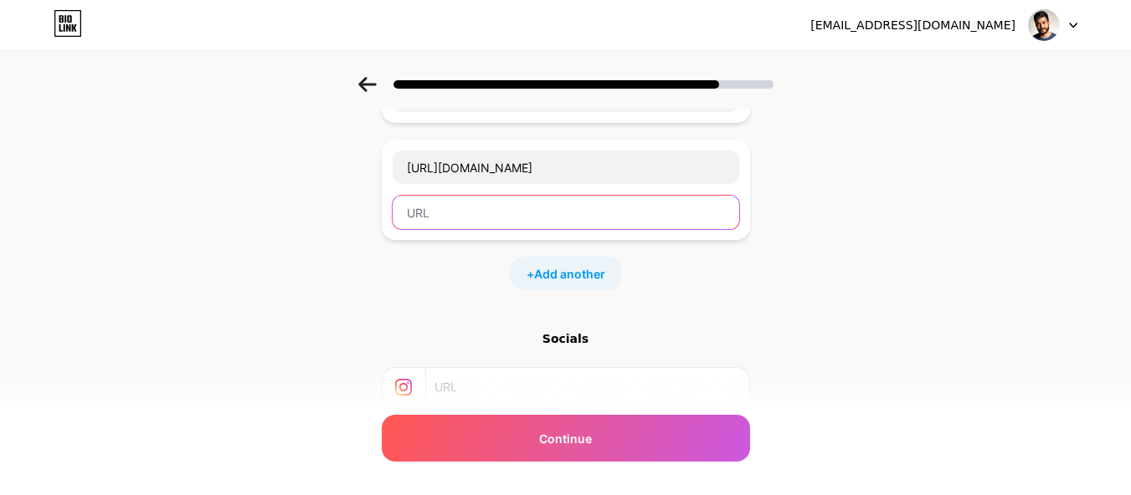
click at [526, 208] on input "text" at bounding box center [565, 212] width 346 height 33
click at [597, 197] on input "text" at bounding box center [565, 212] width 346 height 33
paste input "https://growitheagle.com/researched-resources/article/hyperlocal-seo-strategies…"
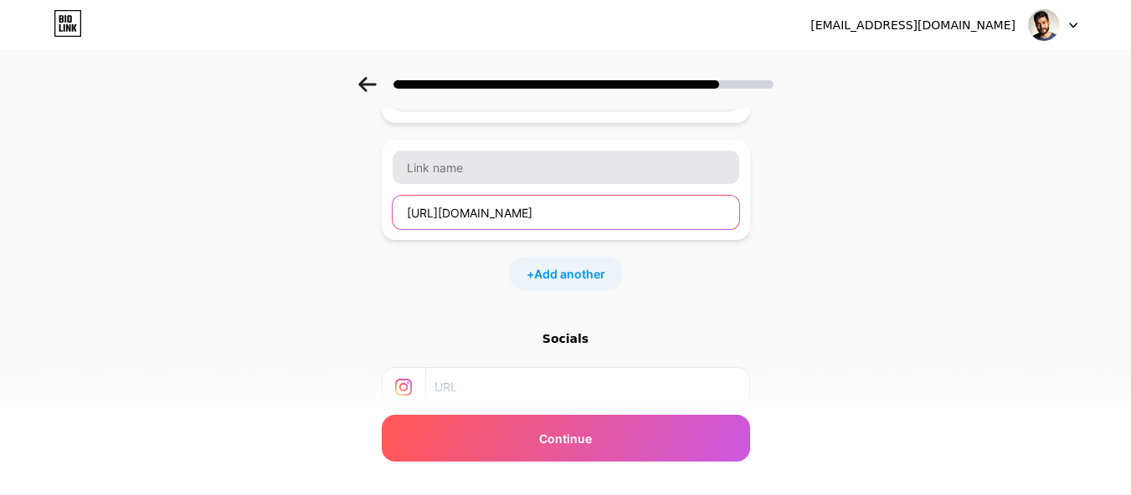
scroll to position [0, 302]
type input "https://growitheagle.com/researched-resources/article/hyperlocal-seo-strategies…"
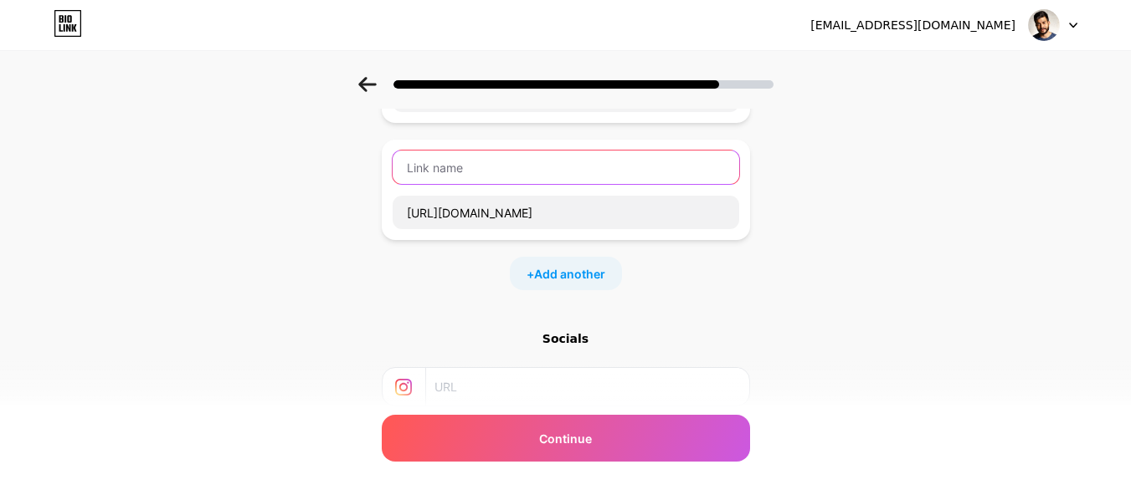
click at [591, 170] on input "text" at bounding box center [565, 167] width 346 height 33
paste input "Hyperlocal SEO Strategies for Your Multi-Location Business Growth"
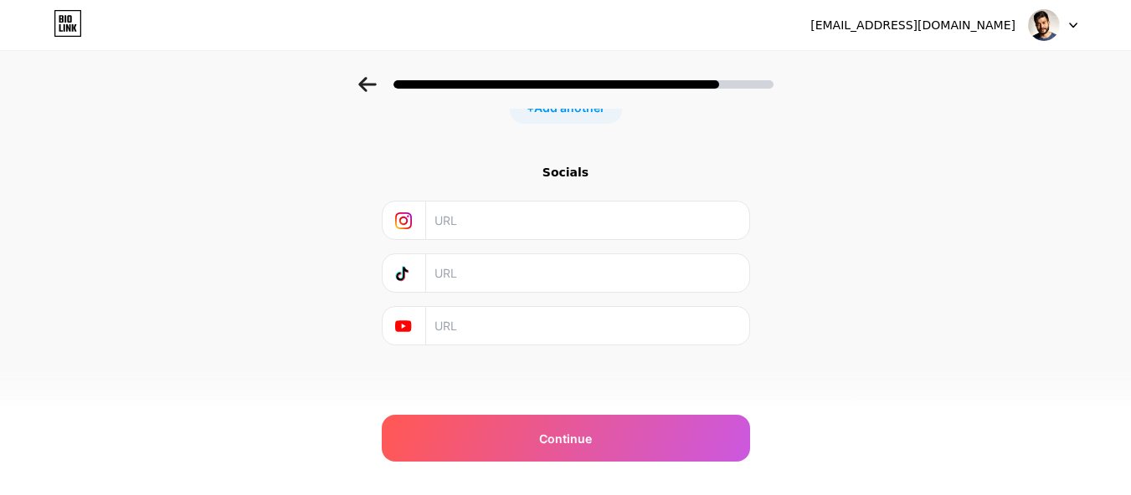
scroll to position [588, 0]
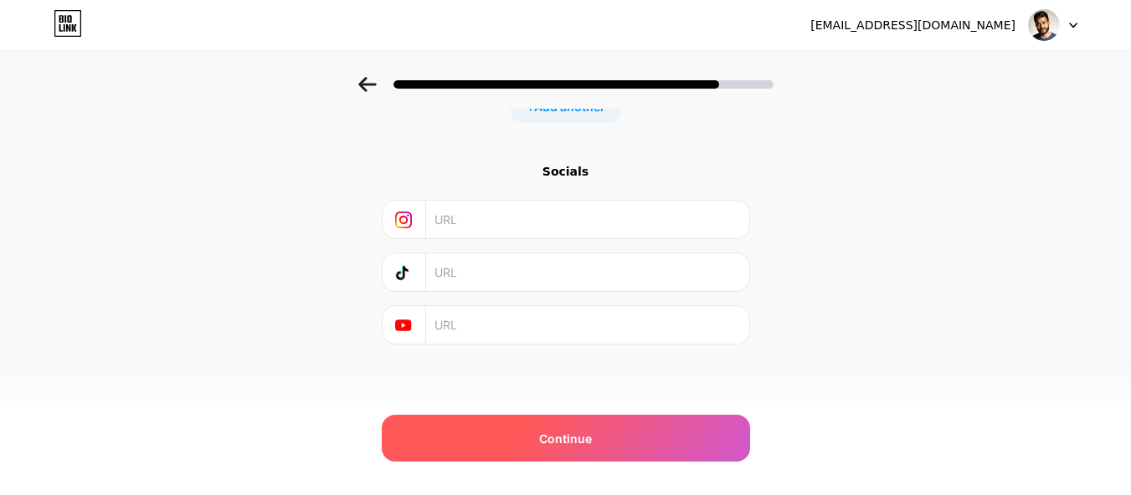
type input "Hyperlocal SEO Strategies for Your Multi-Location Business Growth"
click at [567, 423] on div "Continue" at bounding box center [566, 438] width 368 height 47
click at [569, 432] on span "Continue" at bounding box center [565, 439] width 53 height 18
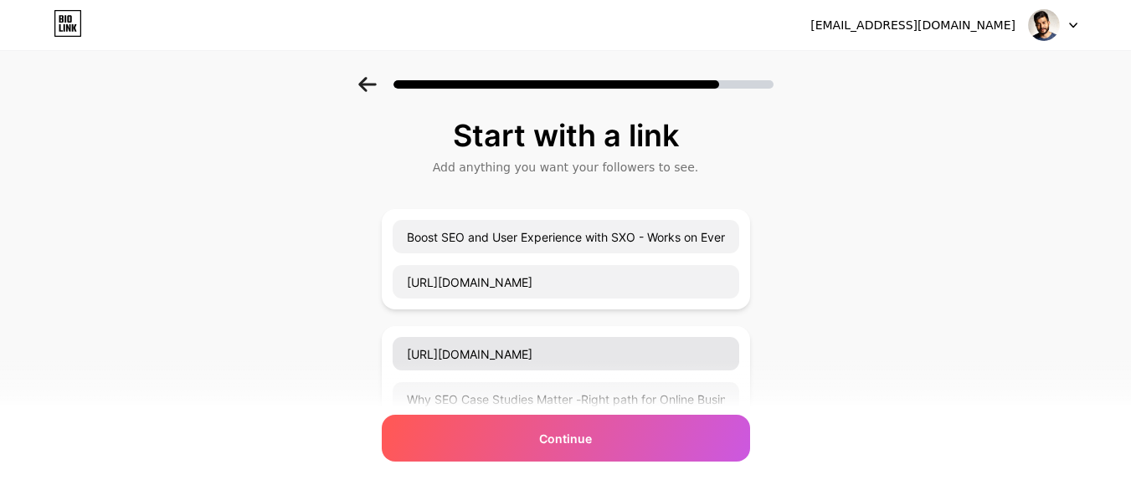
scroll to position [251, 0]
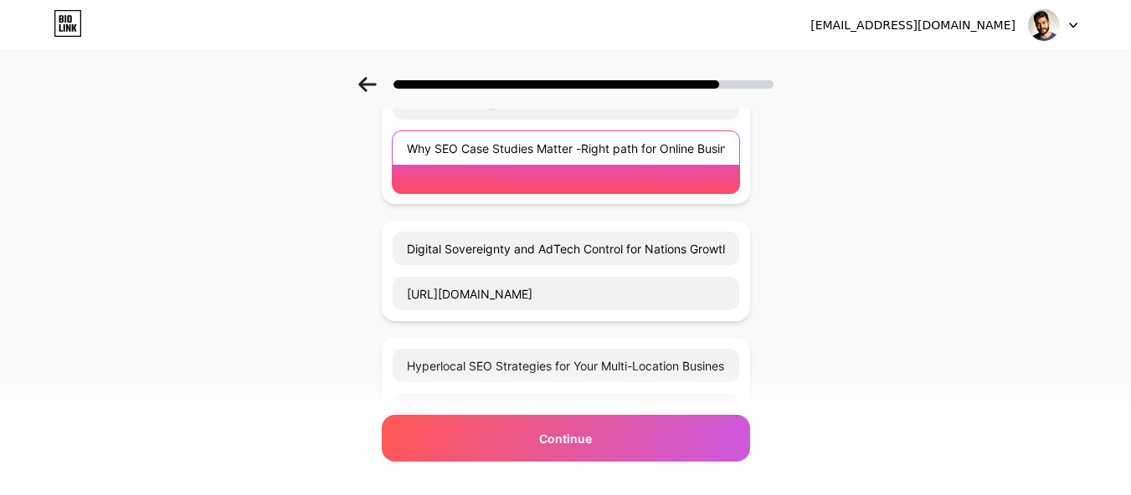
click at [505, 146] on input "Why SEO Case Studies Matter -Right path for Online Businesses and Growth" at bounding box center [565, 147] width 346 height 33
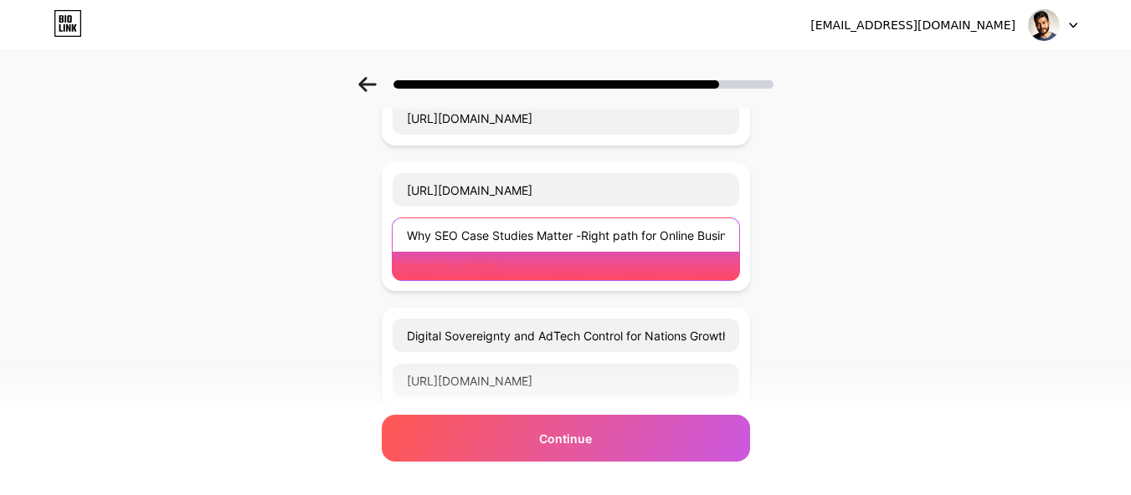
scroll to position [84, 0]
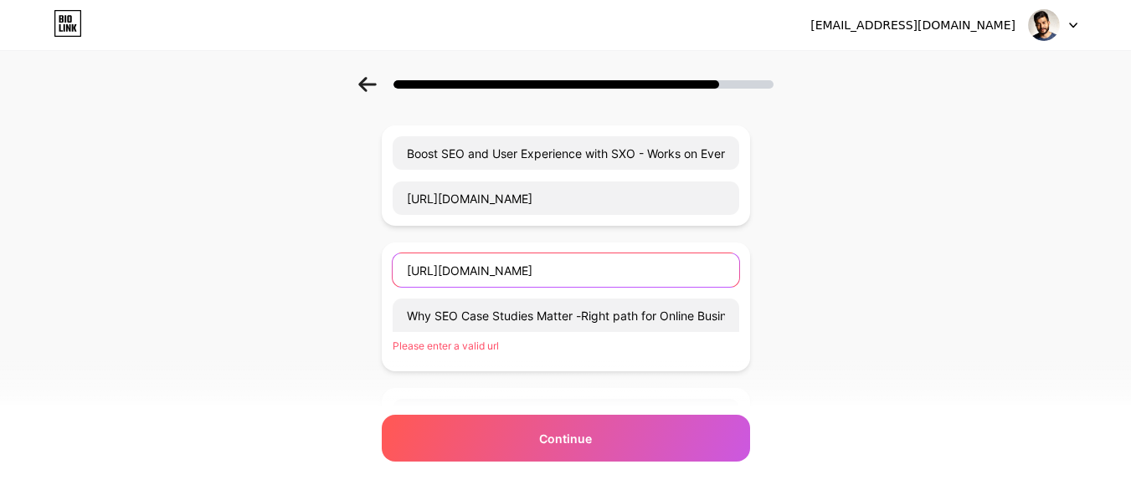
click at [593, 276] on input "https://growitheagle.com/why-seo-case-studies-matter-for-online-businesses" at bounding box center [565, 270] width 346 height 33
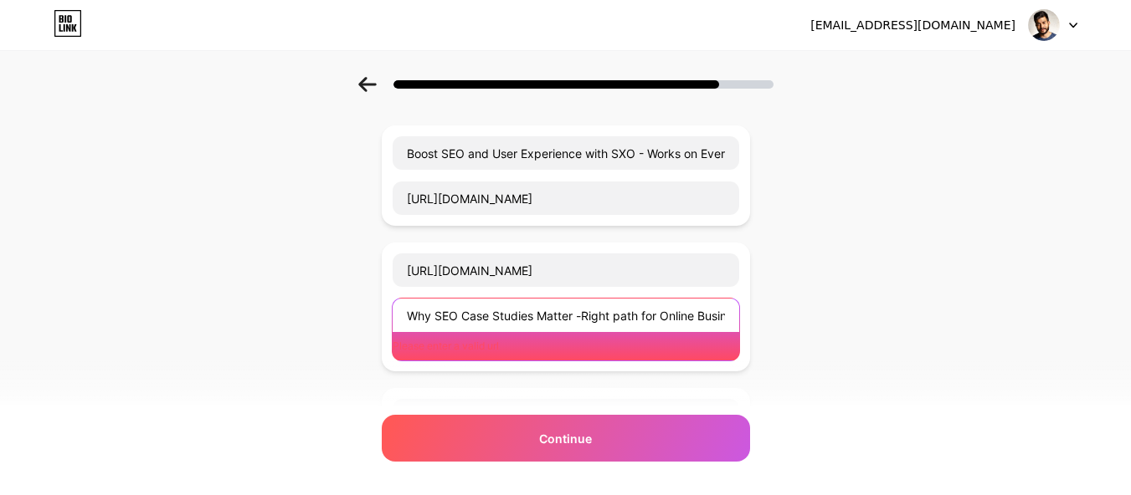
click at [638, 319] on input "Why SEO Case Studies Matter -Right path for Online Businesses and Growth" at bounding box center [565, 315] width 346 height 33
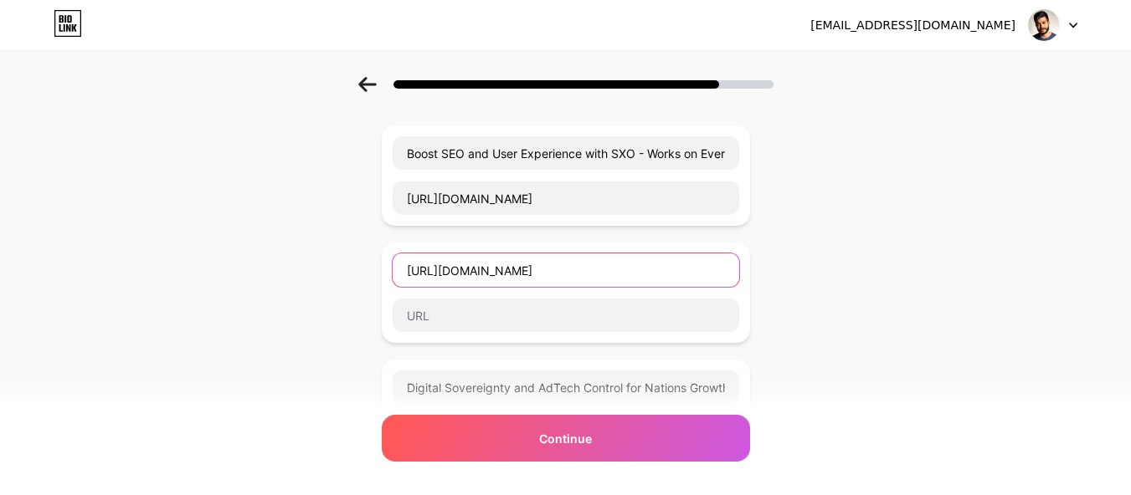
click at [619, 283] on input "https://growitheagle.com/why-seo-case-studies-matter-for-online-businesses" at bounding box center [565, 270] width 346 height 33
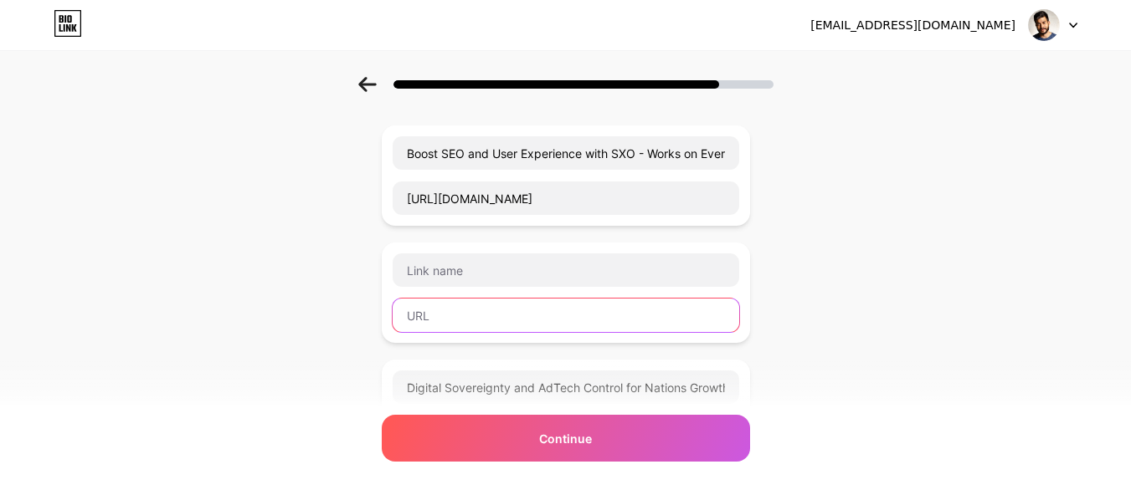
click at [582, 324] on input "text" at bounding box center [565, 315] width 346 height 33
paste input "https://growitheagle.com/why-seo-case-studies-matter-for-online-businesses"
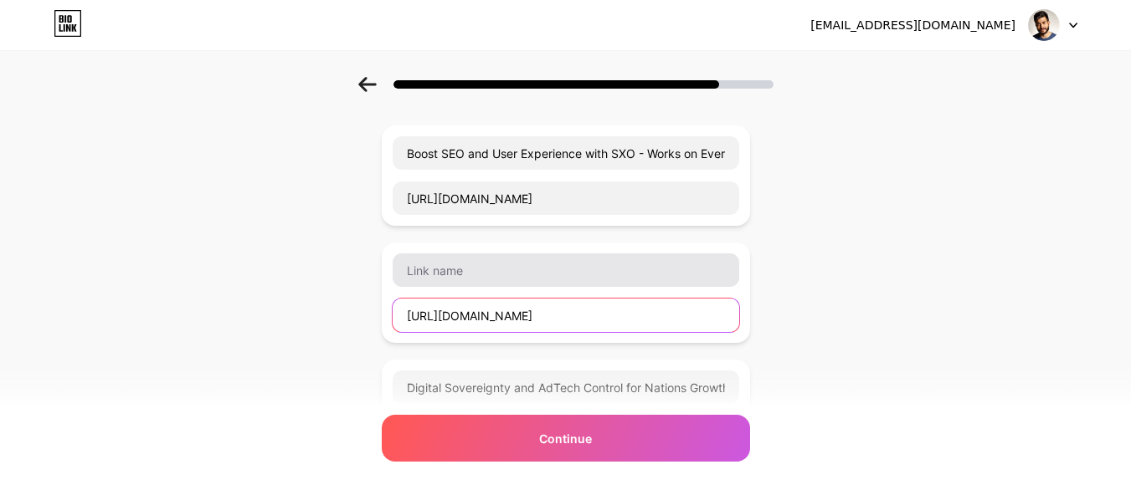
scroll to position [0, 117]
type input "https://growitheagle.com/why-seo-case-studies-matter-for-online-businesses"
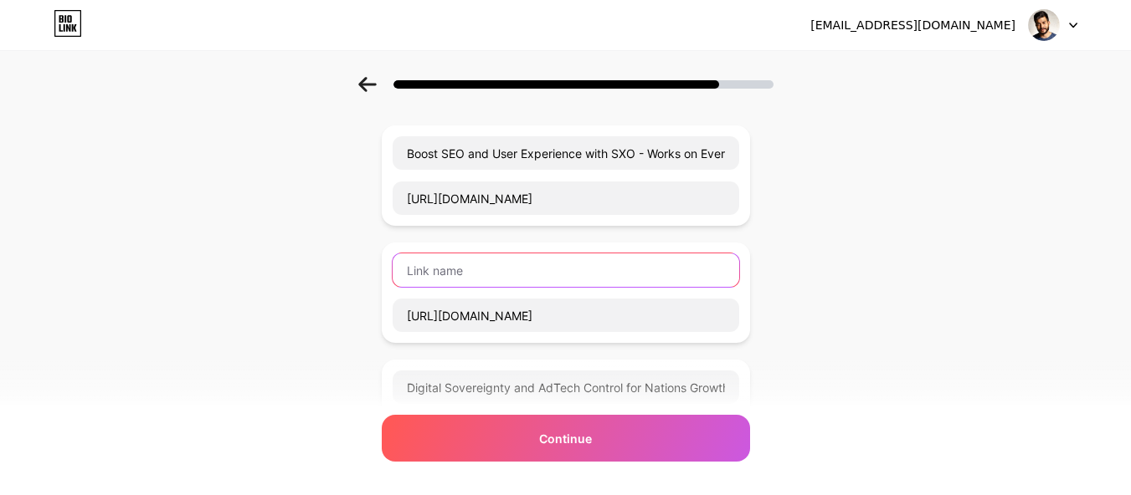
click at [572, 285] on input "text" at bounding box center [565, 270] width 346 height 33
paste input "Why SEO Case Studies Matter -Right path for Online Businesses and Growth"
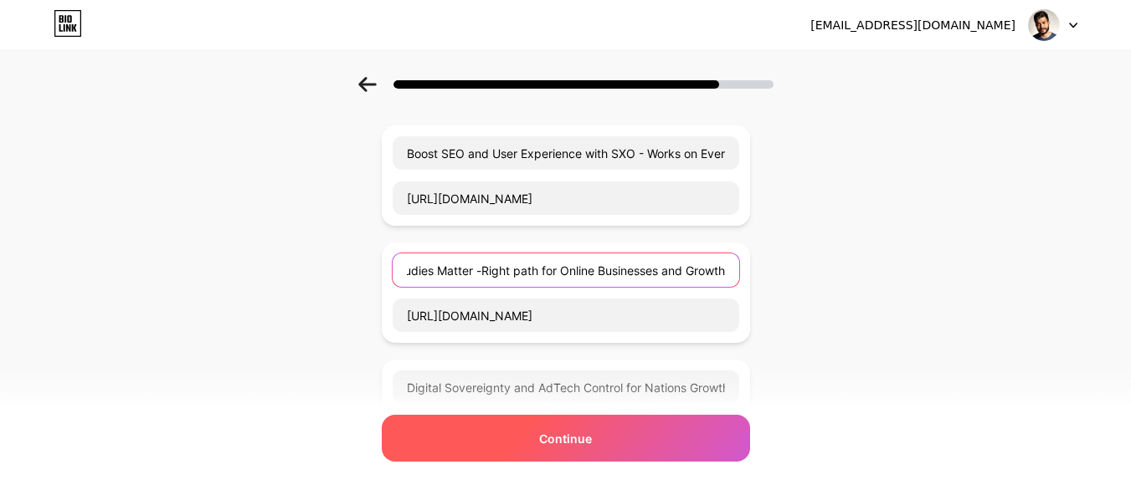
type input "Why SEO Case Studies Matter -Right path for Online Businesses and Growth"
click at [543, 440] on div "Continue" at bounding box center [566, 438] width 368 height 47
click at [536, 433] on div "Continue" at bounding box center [566, 438] width 368 height 47
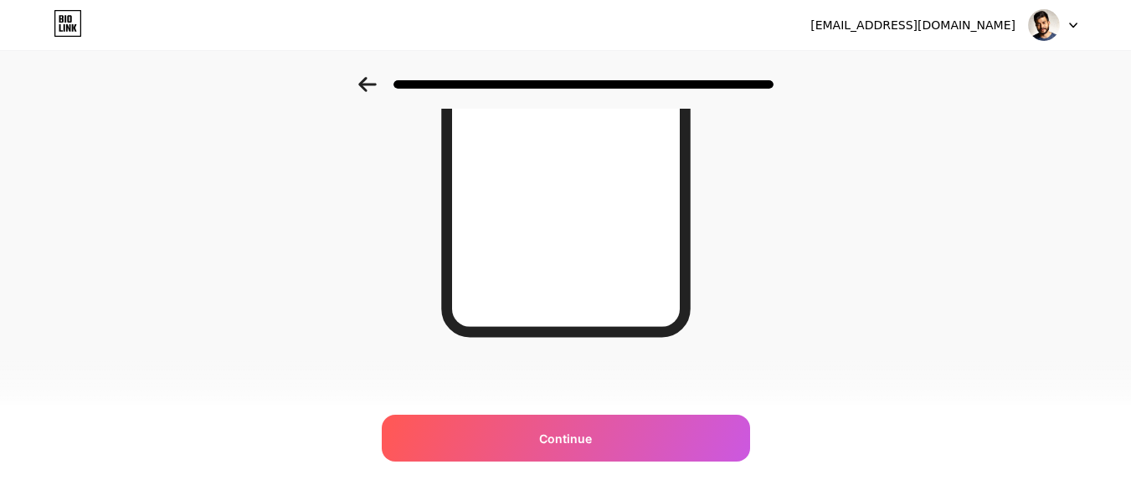
scroll to position [95, 0]
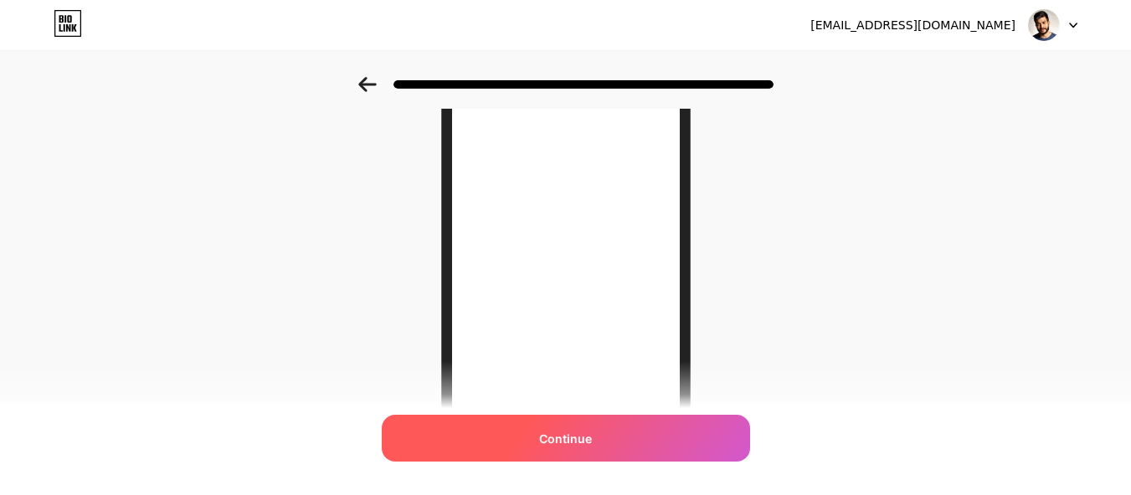
click at [625, 433] on div "Continue" at bounding box center [566, 438] width 368 height 47
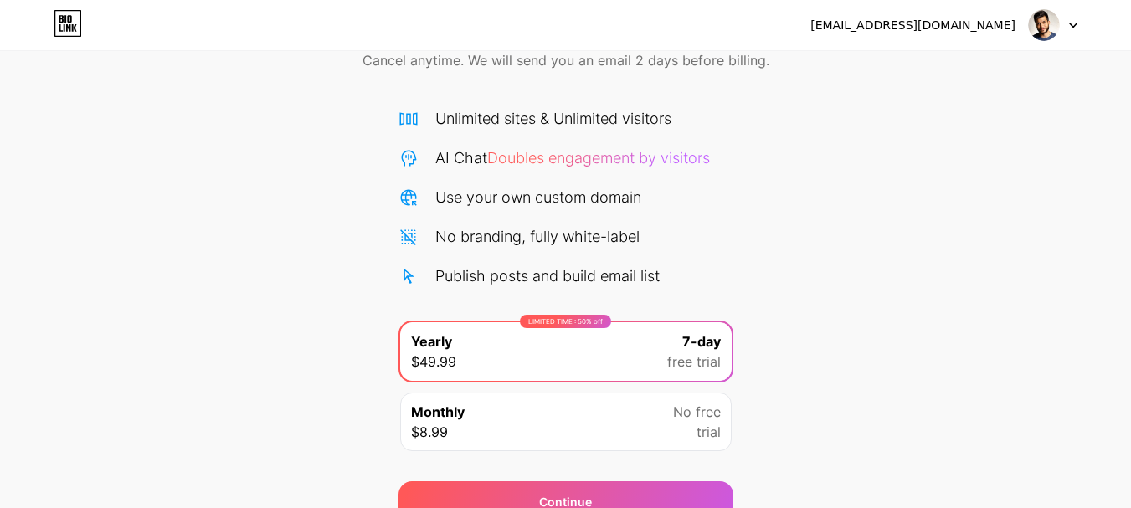
scroll to position [166, 0]
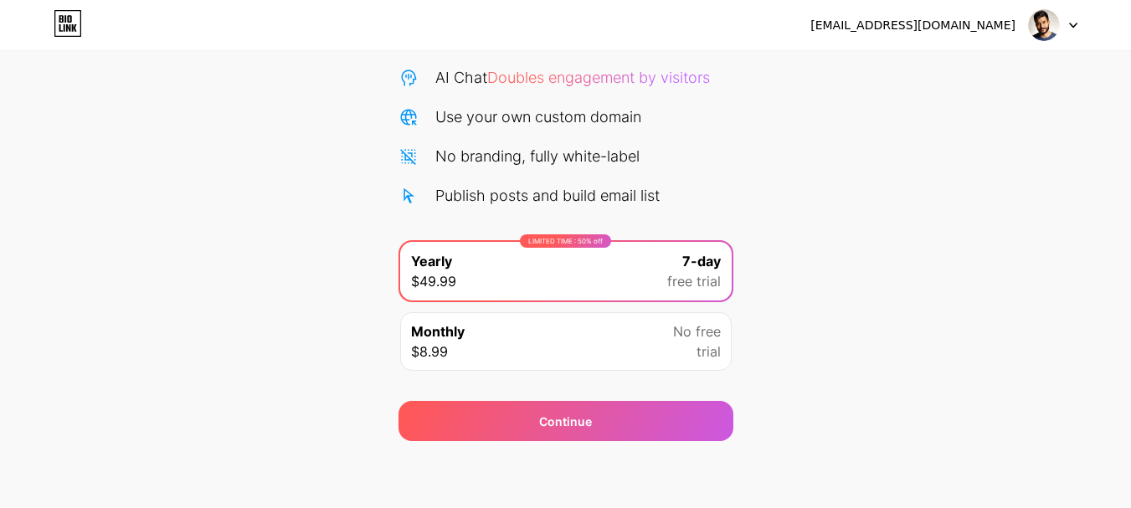
click at [534, 357] on div "Monthly $8.99 No free trial" at bounding box center [565, 341] width 331 height 59
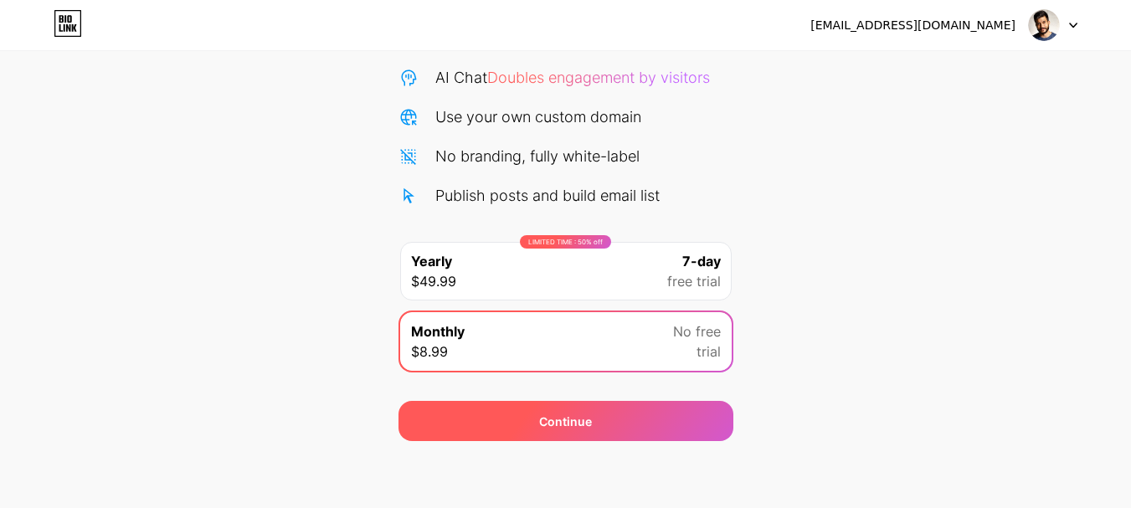
click at [589, 415] on span "Continue" at bounding box center [565, 422] width 53 height 18
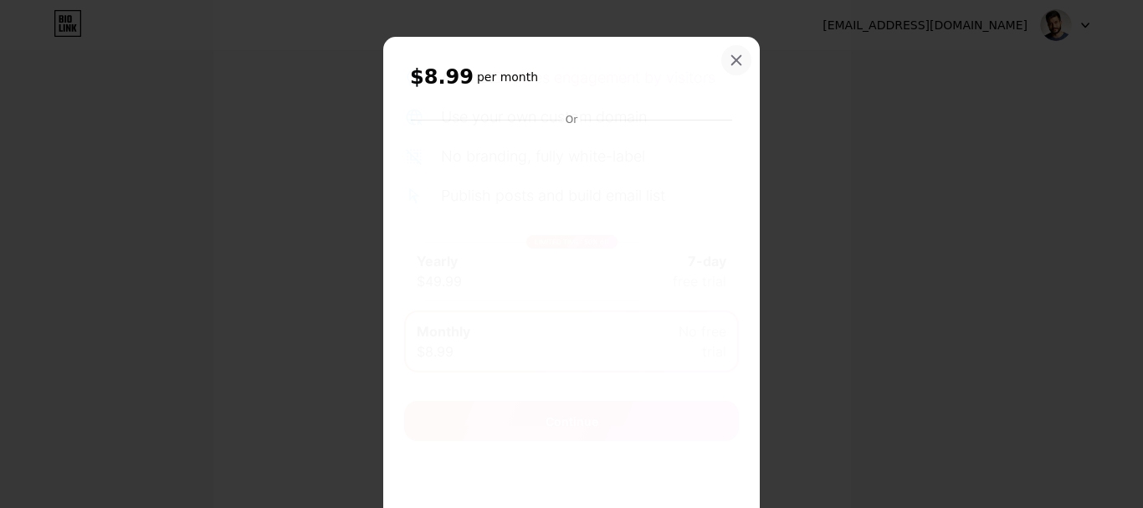
click at [734, 60] on icon at bounding box center [736, 60] width 13 height 13
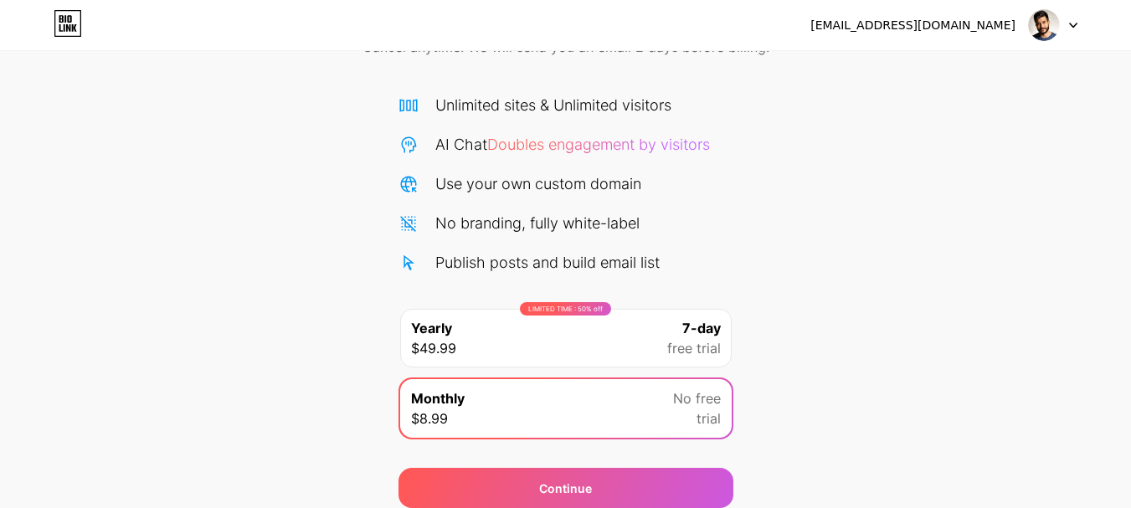
scroll to position [0, 0]
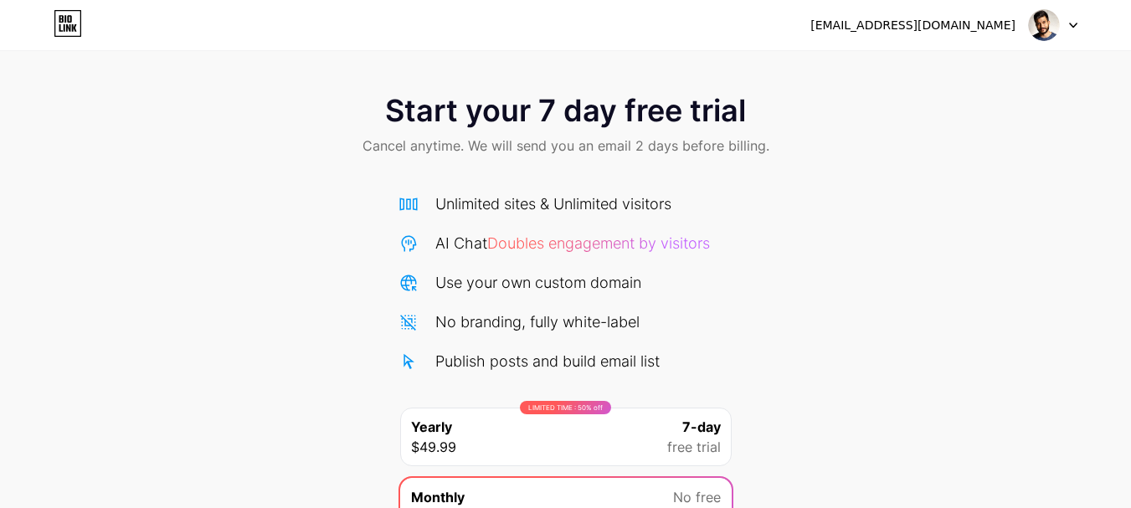
click at [956, 18] on div "[EMAIL_ADDRESS][DOMAIN_NAME]" at bounding box center [912, 26] width 205 height 18
click at [1043, 17] on img at bounding box center [1044, 25] width 32 height 32
click at [802, 151] on div "Start your 7 day free trial Cancel anytime. We will send you an email 2 days be…" at bounding box center [565, 126] width 1131 height 99
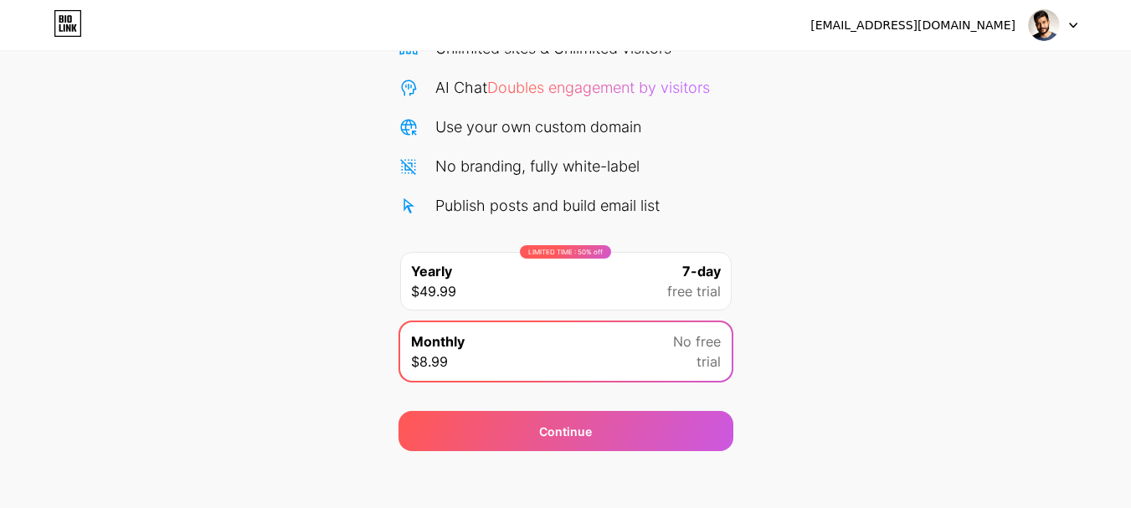
scroll to position [166, 0]
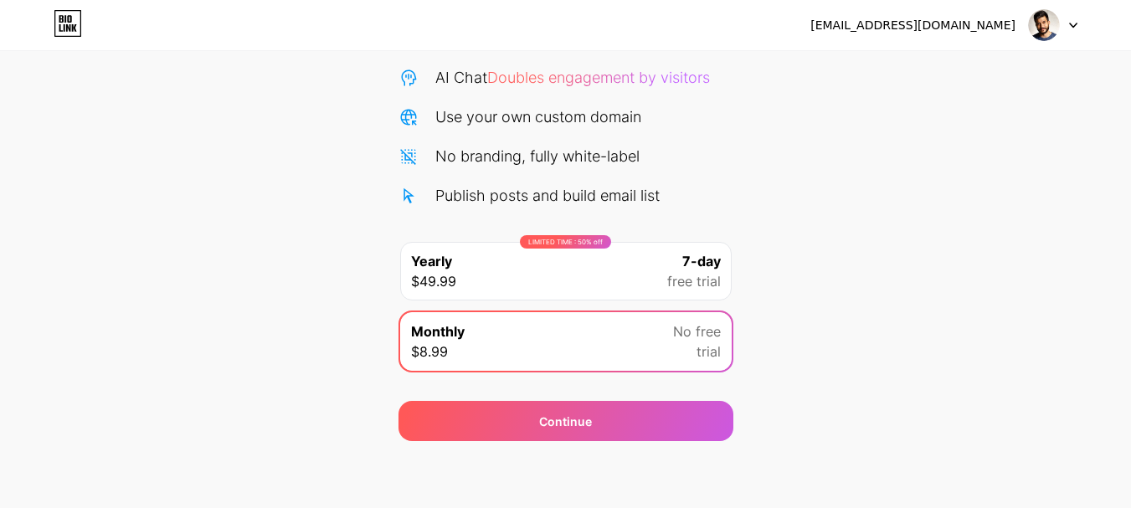
click at [489, 257] on div "LIMITED TIME : 50% off Yearly $49.99 7-day free trial" at bounding box center [565, 271] width 331 height 59
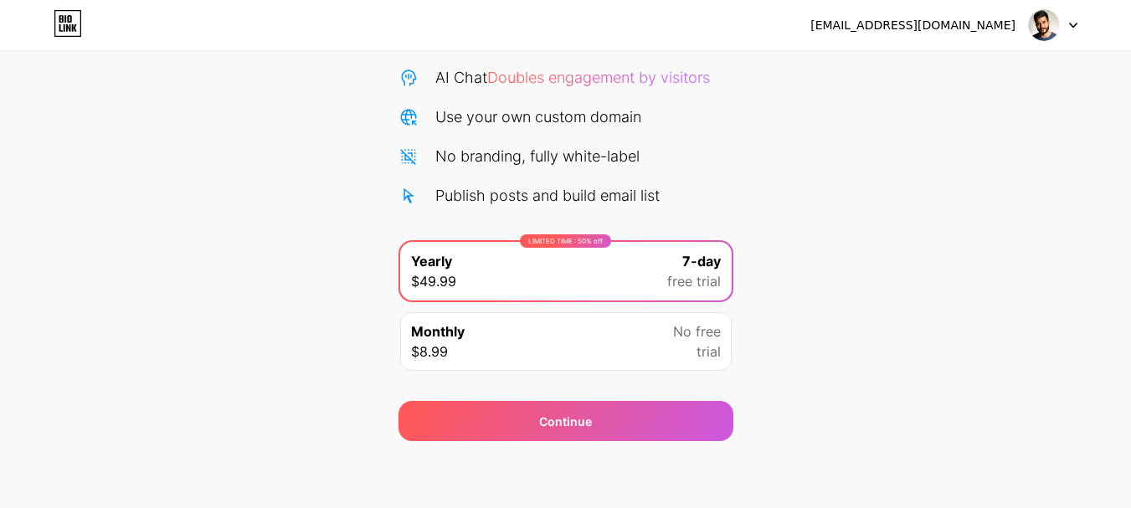
click at [577, 177] on div "Unlimited sites & Unlimited visitors AI Chat Doubles engagement by visitors Use…" at bounding box center [565, 117] width 335 height 180
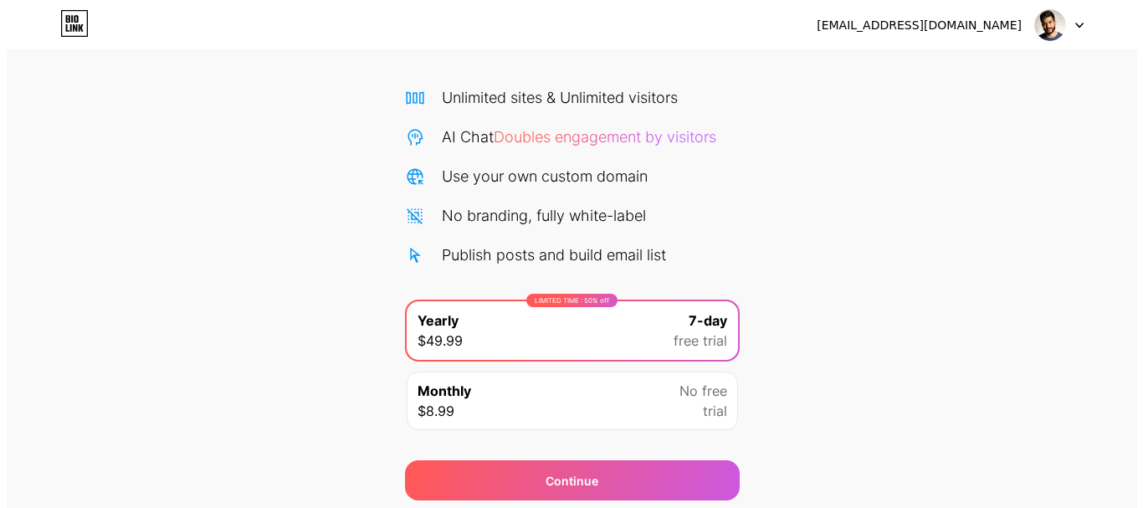
scroll to position [0, 0]
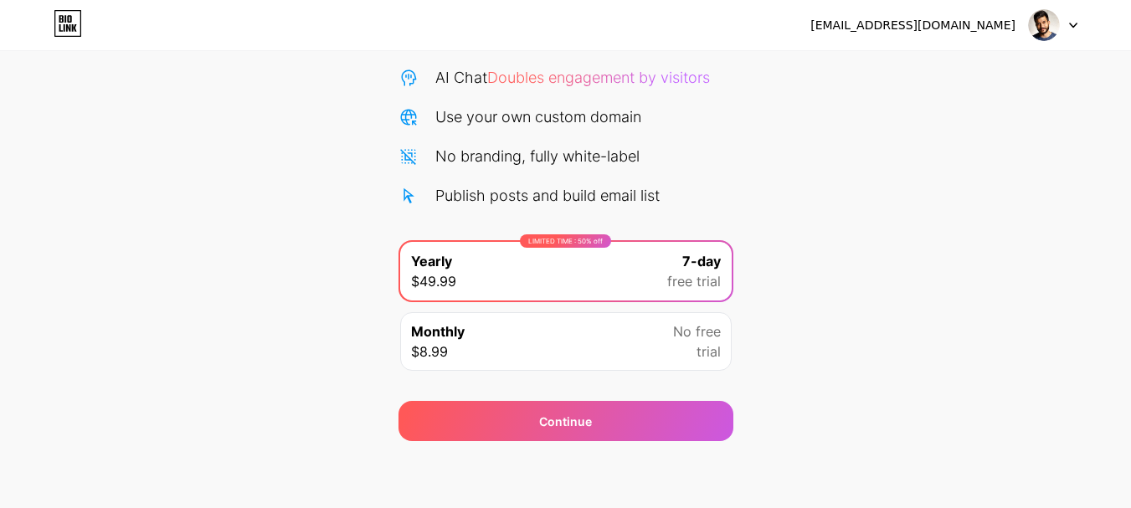
click at [603, 386] on div "Continue" at bounding box center [565, 411] width 335 height 60
click at [629, 346] on div "Monthly $8.99 No free trial" at bounding box center [565, 341] width 331 height 59
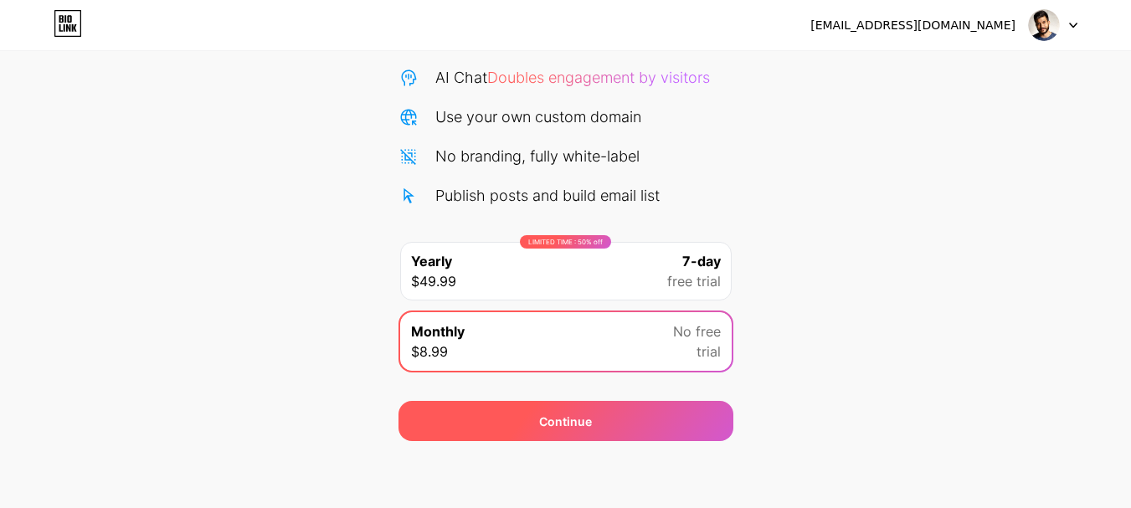
click at [684, 417] on div "Continue" at bounding box center [565, 421] width 335 height 40
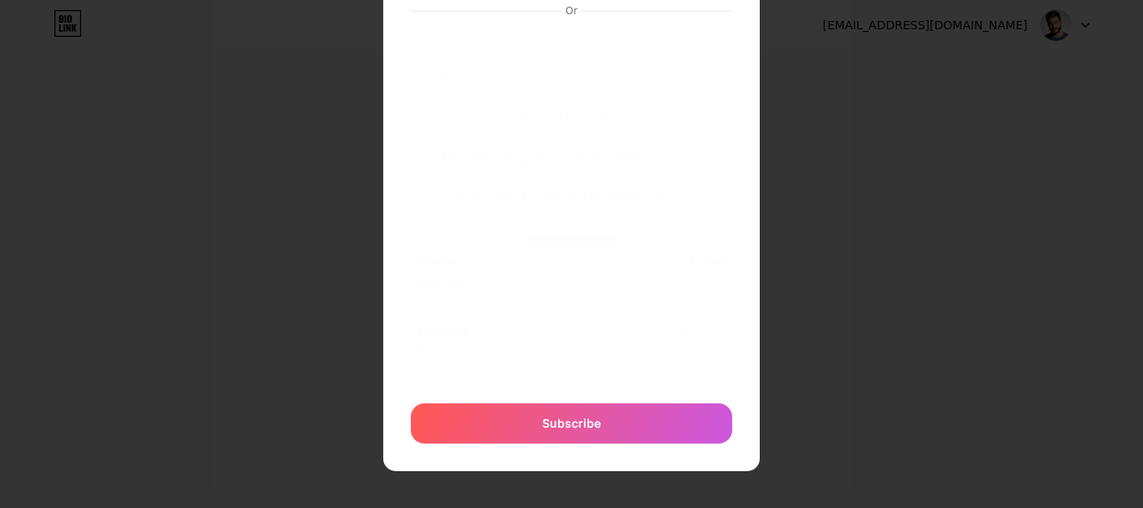
scroll to position [149, 0]
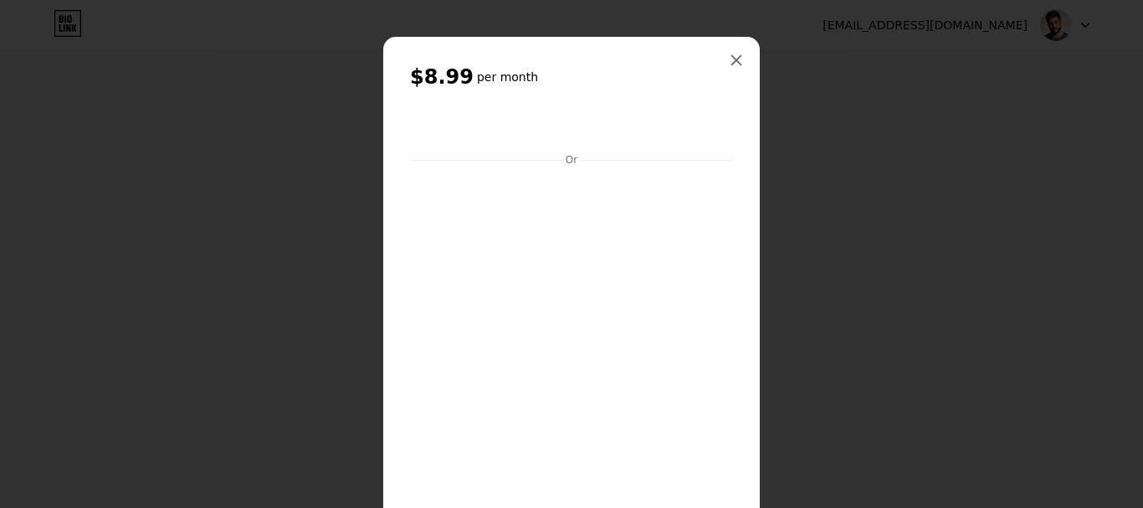
click at [750, 56] on div "$8.99 per month Or Subscribe" at bounding box center [571, 328] width 377 height 583
click at [741, 59] on div at bounding box center [736, 60] width 30 height 30
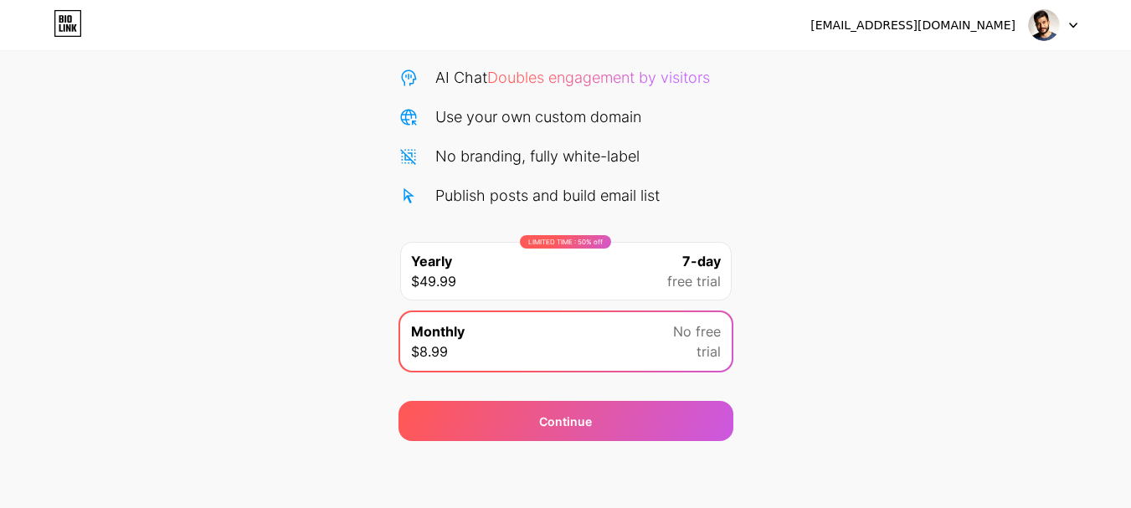
click at [65, 33] on icon at bounding box center [68, 23] width 28 height 27
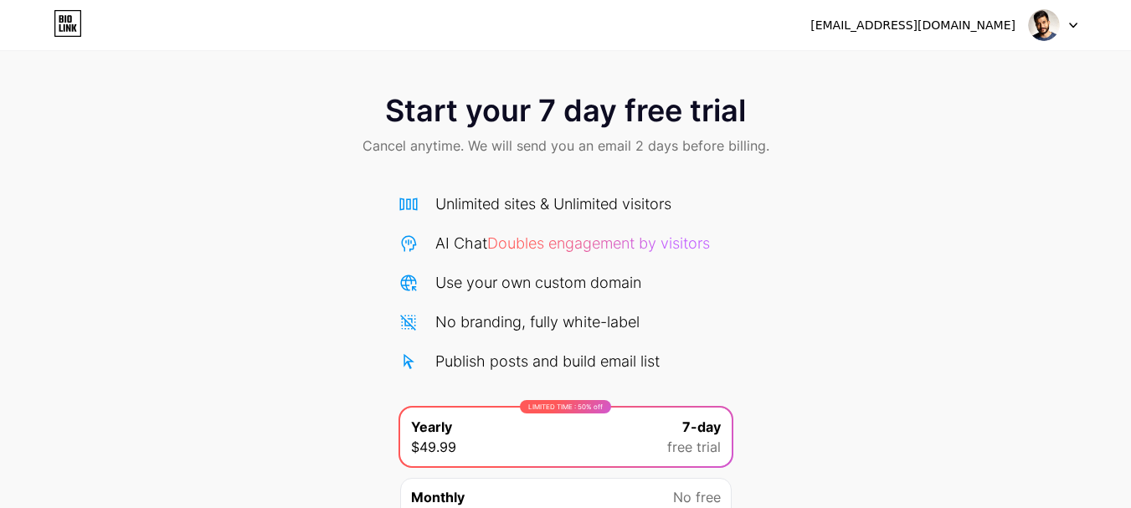
click at [1041, 20] on img at bounding box center [1044, 25] width 32 height 32
click at [332, 102] on div "Start your 7 day free trial Cancel anytime. We will send you an email 2 days be…" at bounding box center [565, 126] width 1131 height 99
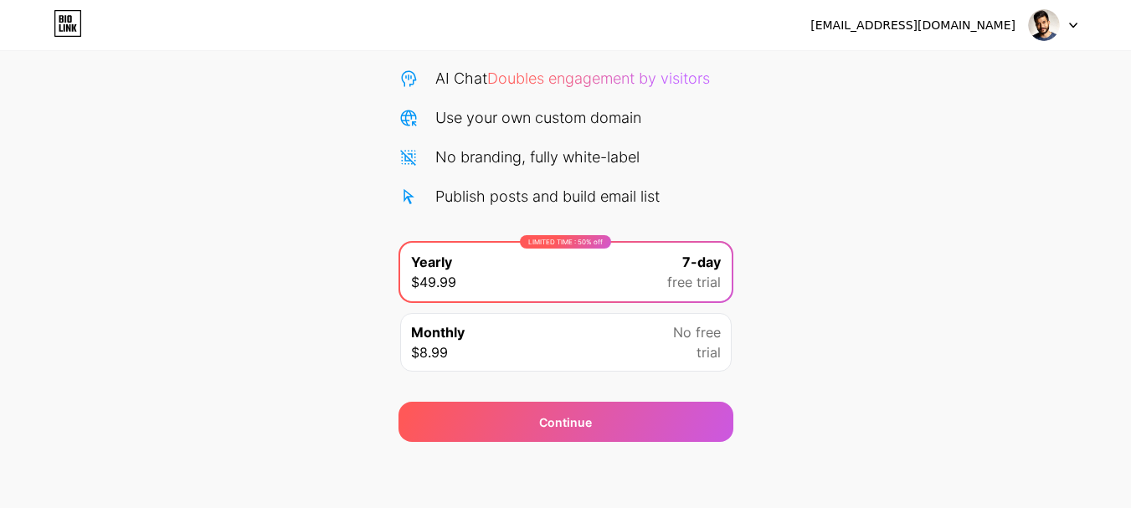
scroll to position [166, 0]
